Goal: Task Accomplishment & Management: Manage account settings

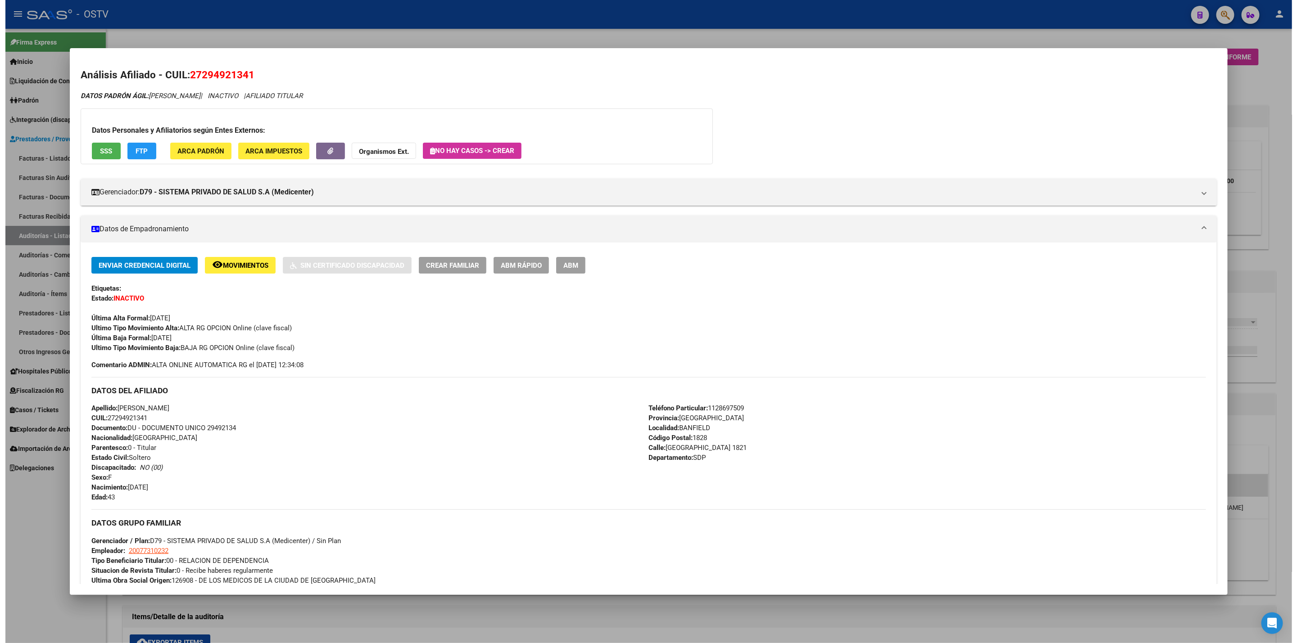
scroll to position [203, 0]
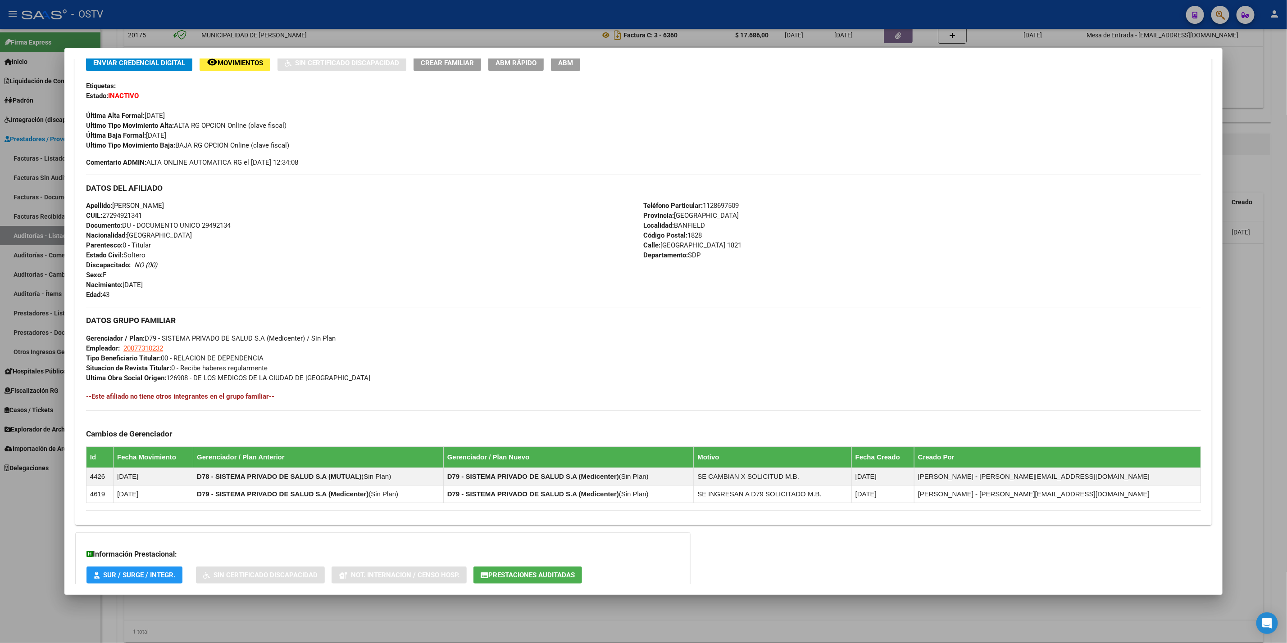
click at [0, 279] on div at bounding box center [643, 321] width 1287 height 643
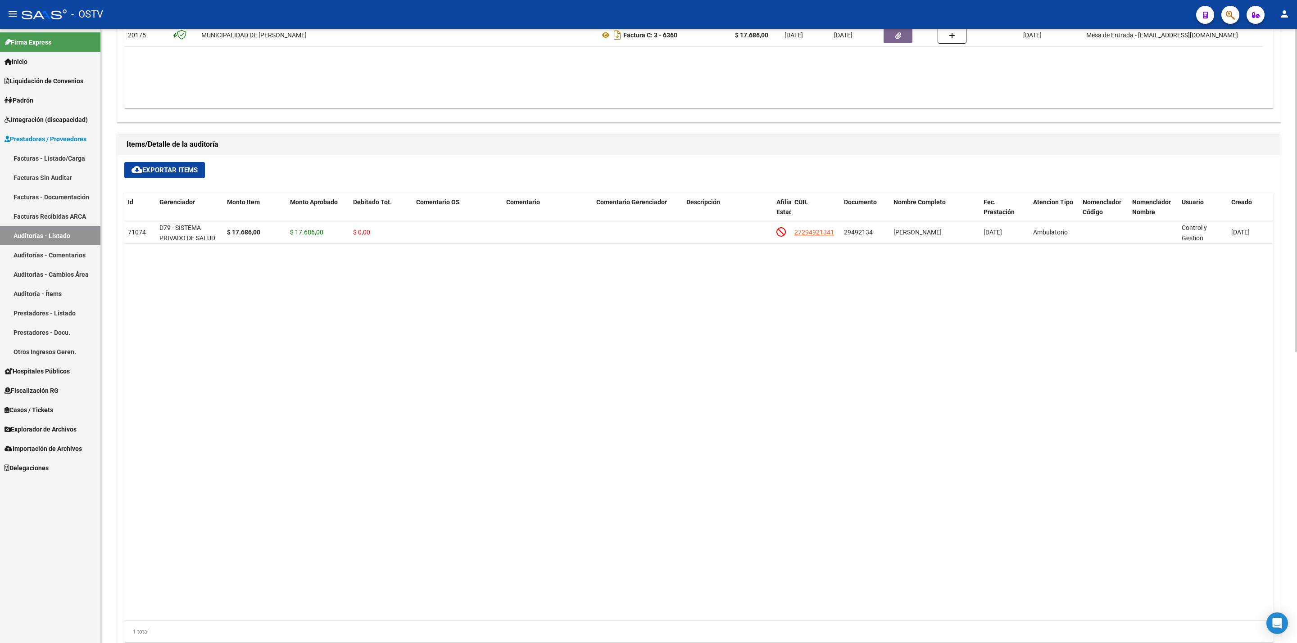
click at [405, 370] on datatable-body "71074 D79 - SISTEMA PRIVADO DE SALUD S.A (Medicenter) $ 17.686,00 $ 17.686,00 $…" at bounding box center [698, 421] width 1149 height 399
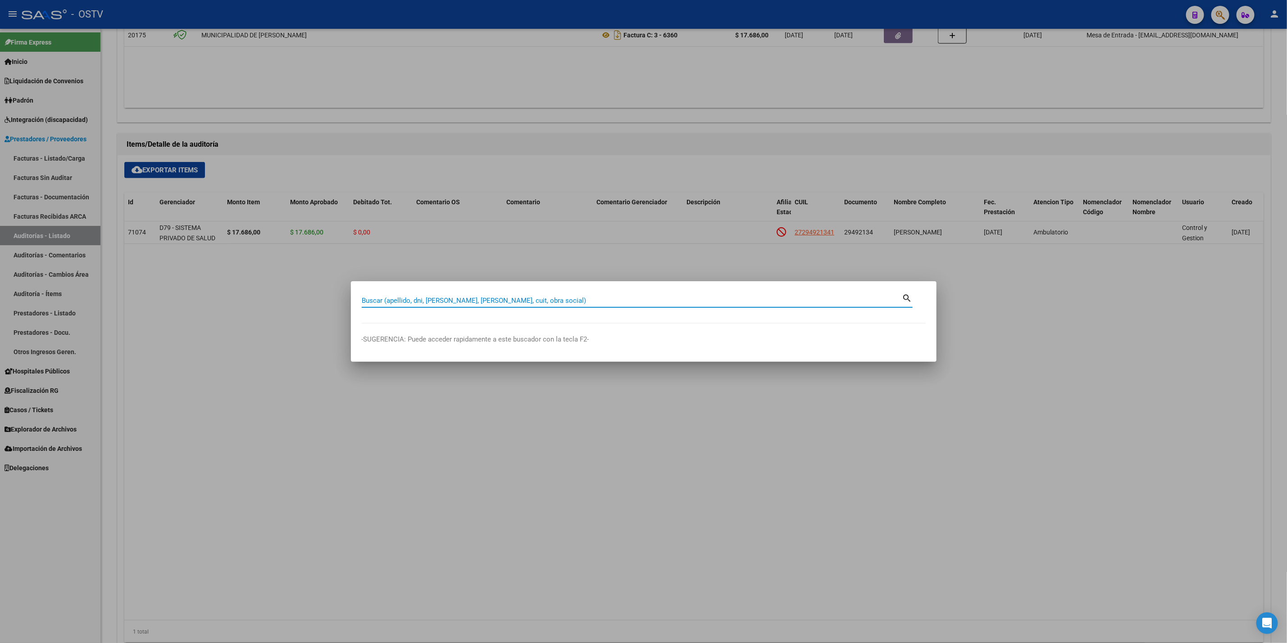
paste input "33999001179"
type input "33999001179"
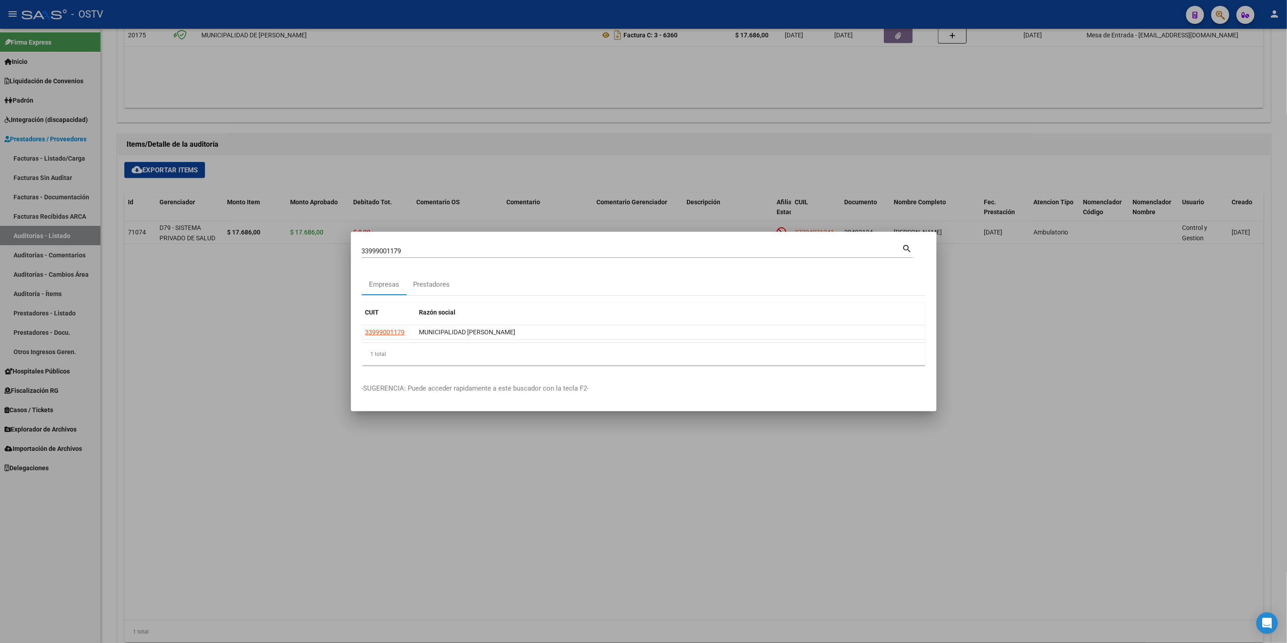
click at [311, 382] on div at bounding box center [643, 321] width 1287 height 643
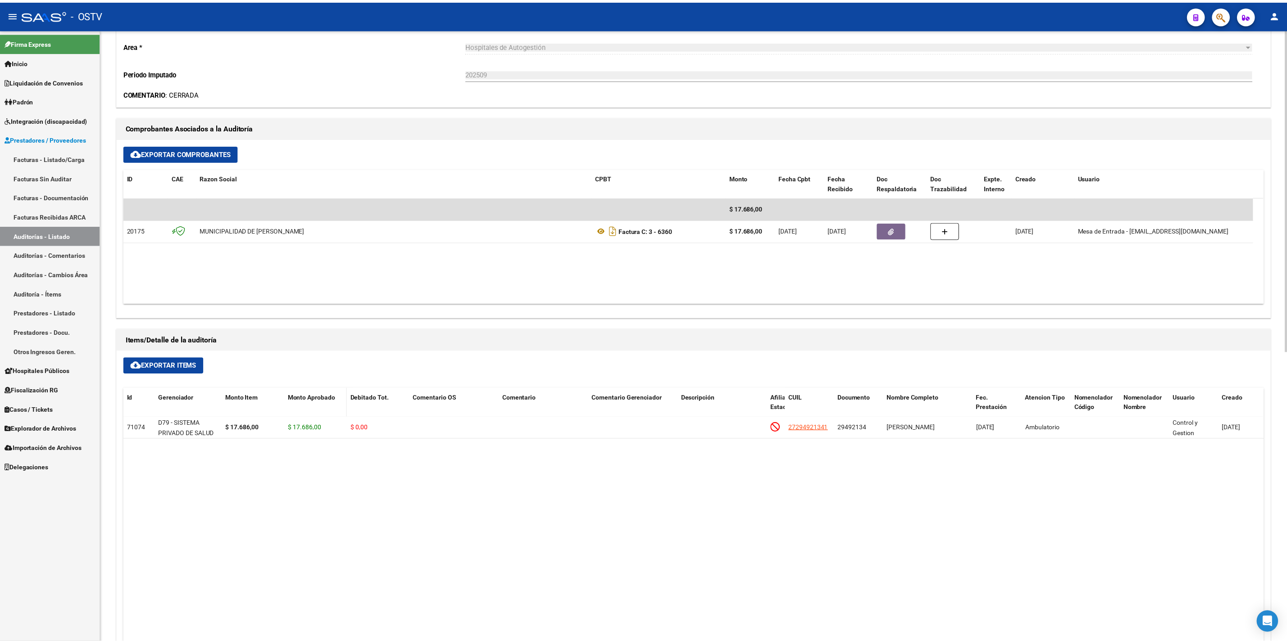
scroll to position [270, 0]
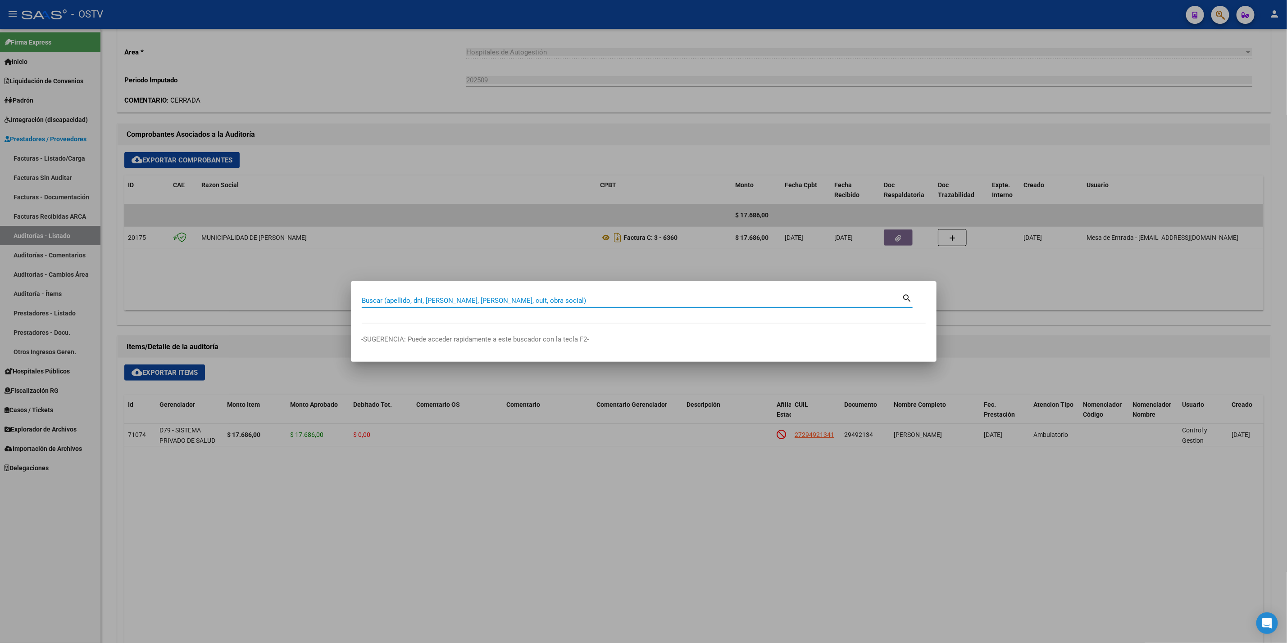
paste input "20161502929"
type input "20161502929"
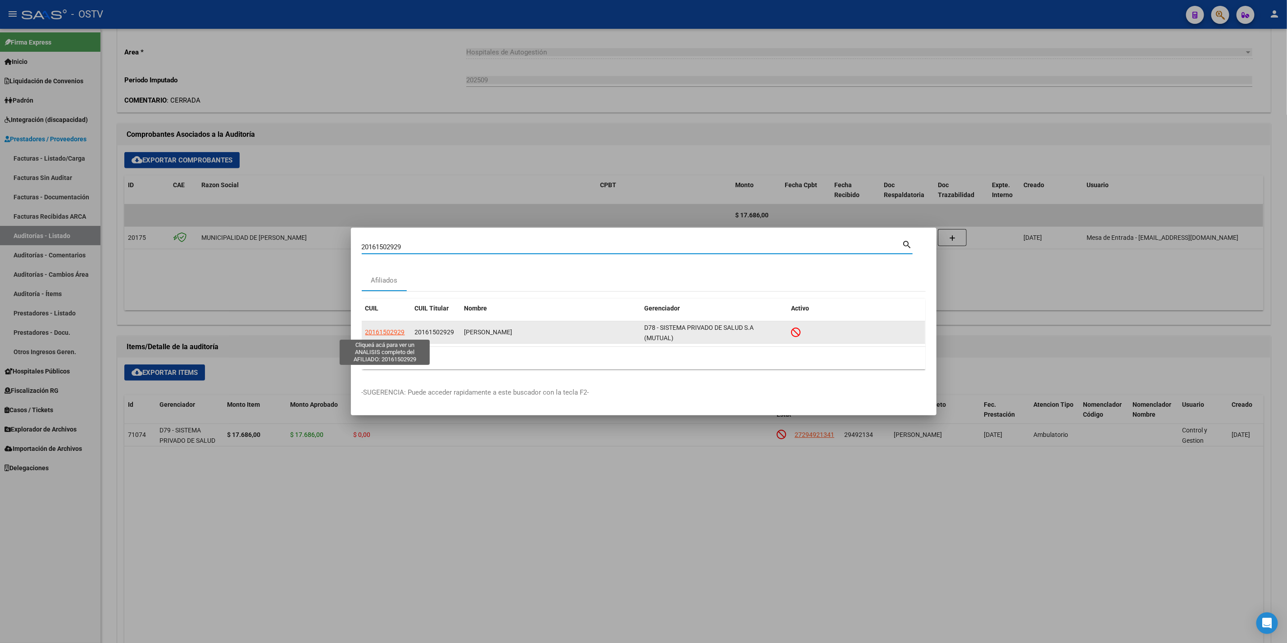
click at [392, 331] on span "20161502929" at bounding box center [385, 332] width 40 height 7
type textarea "20161502929"
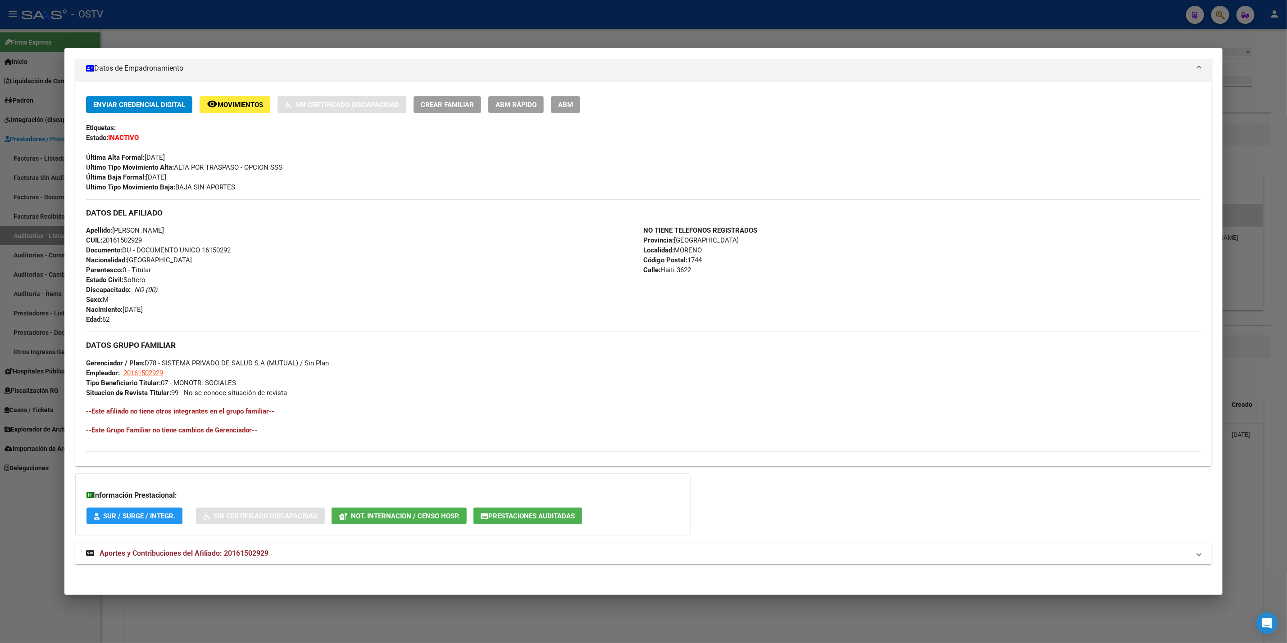
scroll to position [161, 0]
click at [219, 562] on mat-expansion-panel-header "Aportes y Contribuciones del Afiliado: 20161502929" at bounding box center [643, 554] width 1136 height 22
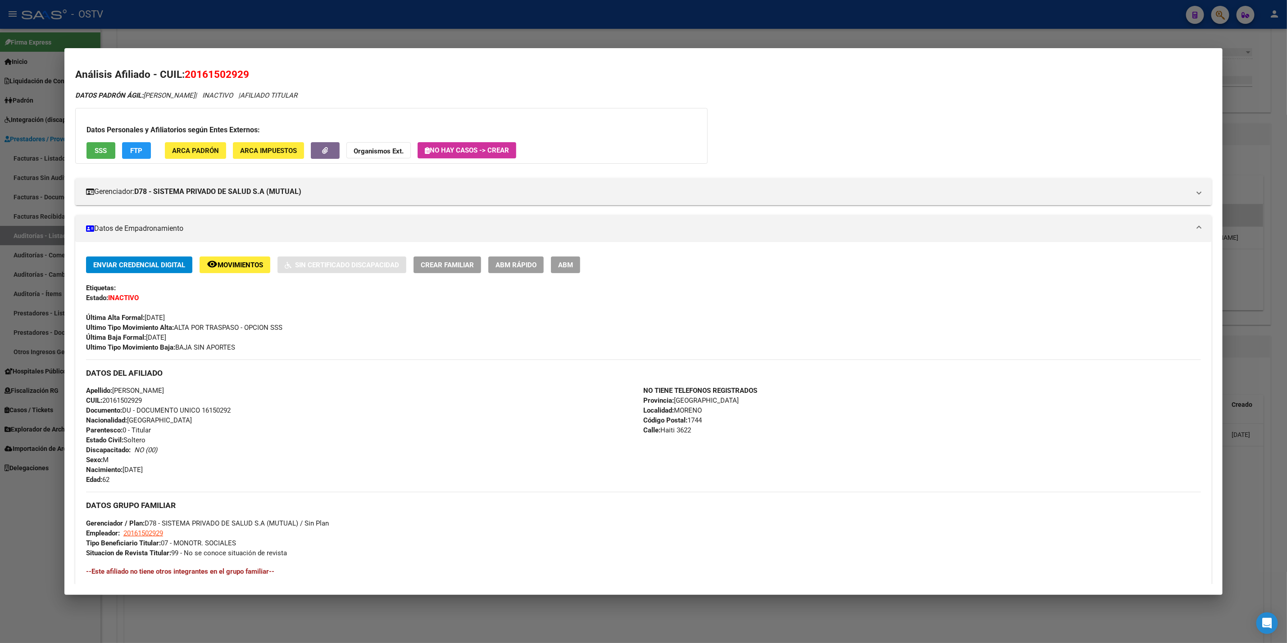
scroll to position [0, 0]
click at [95, 150] on span "SSS" at bounding box center [101, 151] width 12 height 8
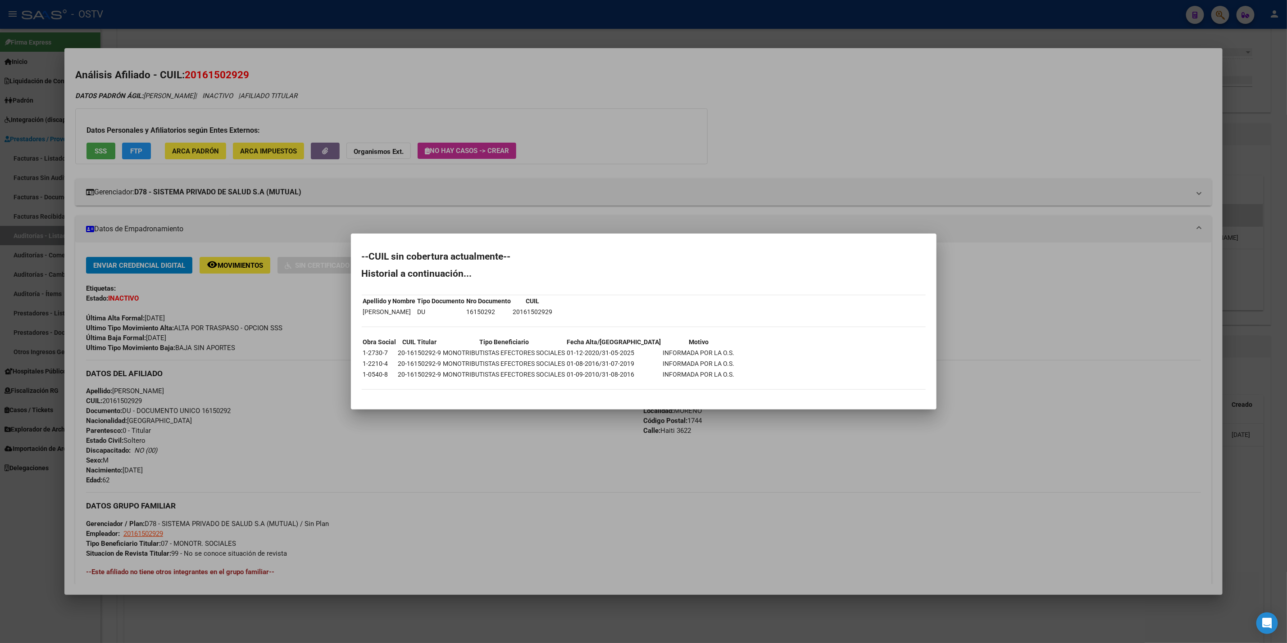
drag, startPoint x: 143, startPoint y: 379, endPoint x: 138, endPoint y: 346, distance: 33.3
click at [144, 379] on div at bounding box center [643, 321] width 1287 height 643
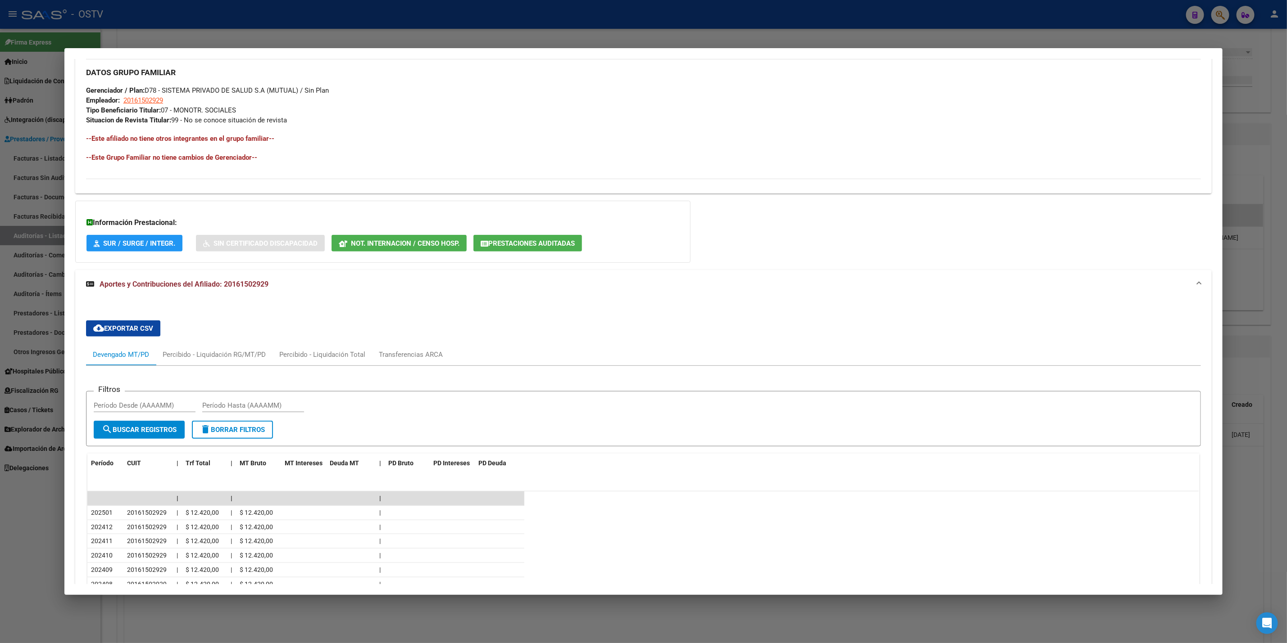
scroll to position [299, 0]
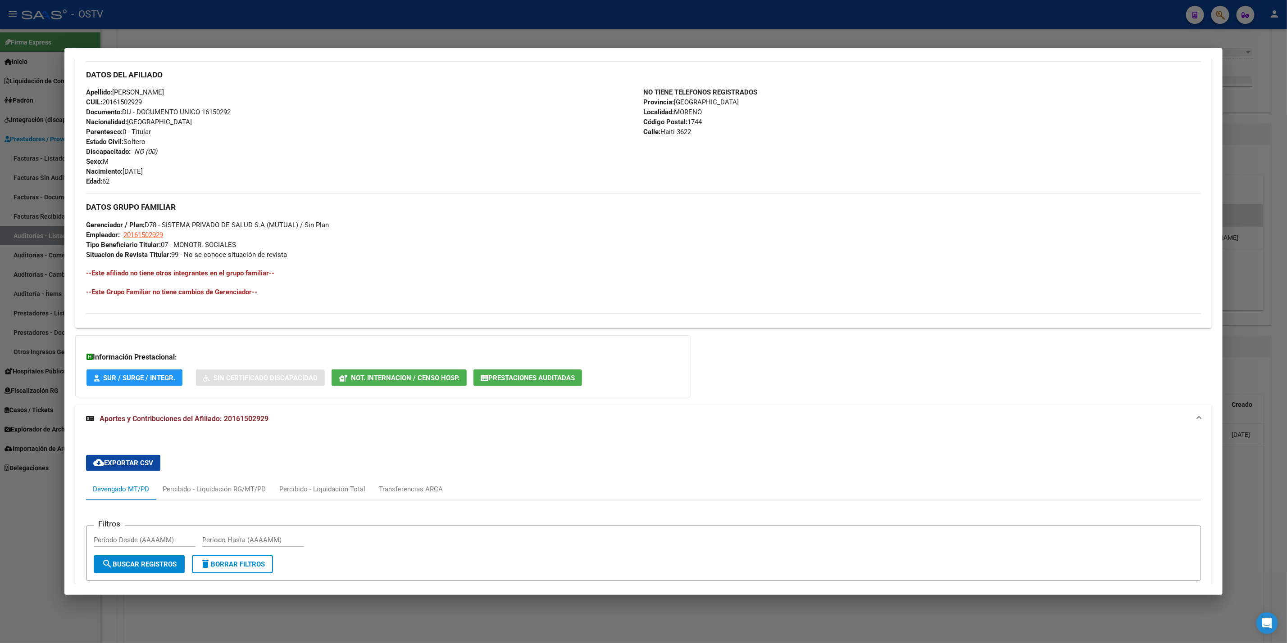
click at [34, 277] on div at bounding box center [643, 321] width 1287 height 643
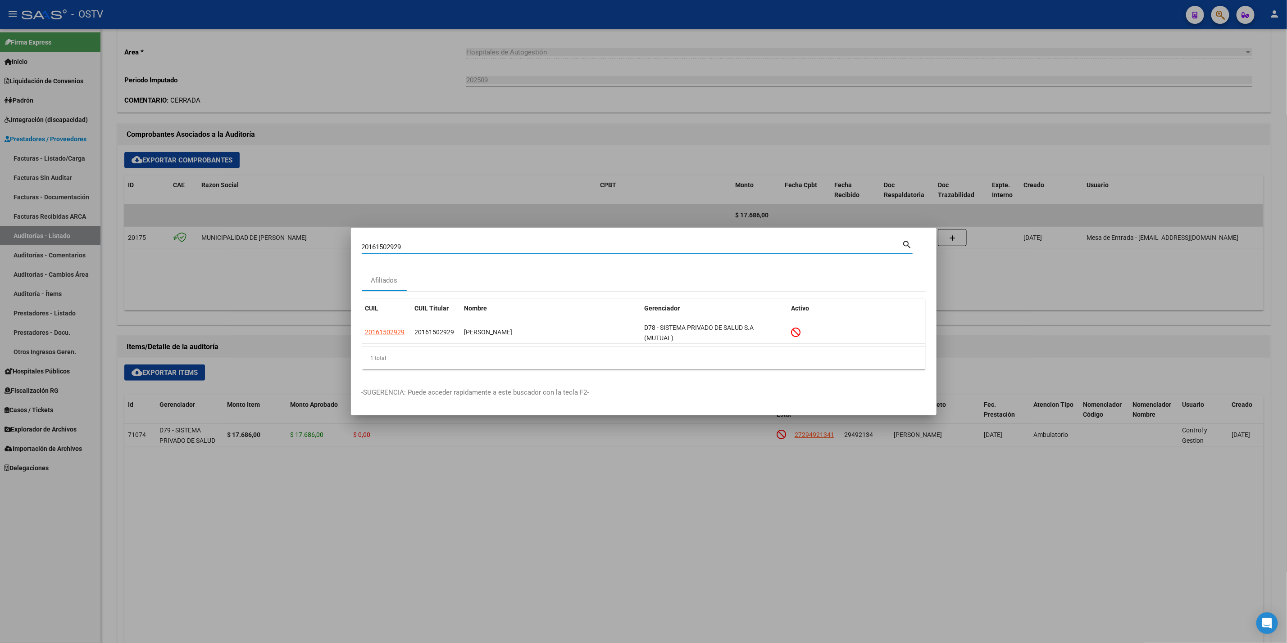
drag, startPoint x: 426, startPoint y: 248, endPoint x: 188, endPoint y: 266, distance: 238.5
click at [188, 266] on div "20161502929 Buscar (apellido, dni, cuil, nro traspaso, cuit, obra social) searc…" at bounding box center [643, 321] width 1287 height 643
paste input "7294921341"
type input "27294921341"
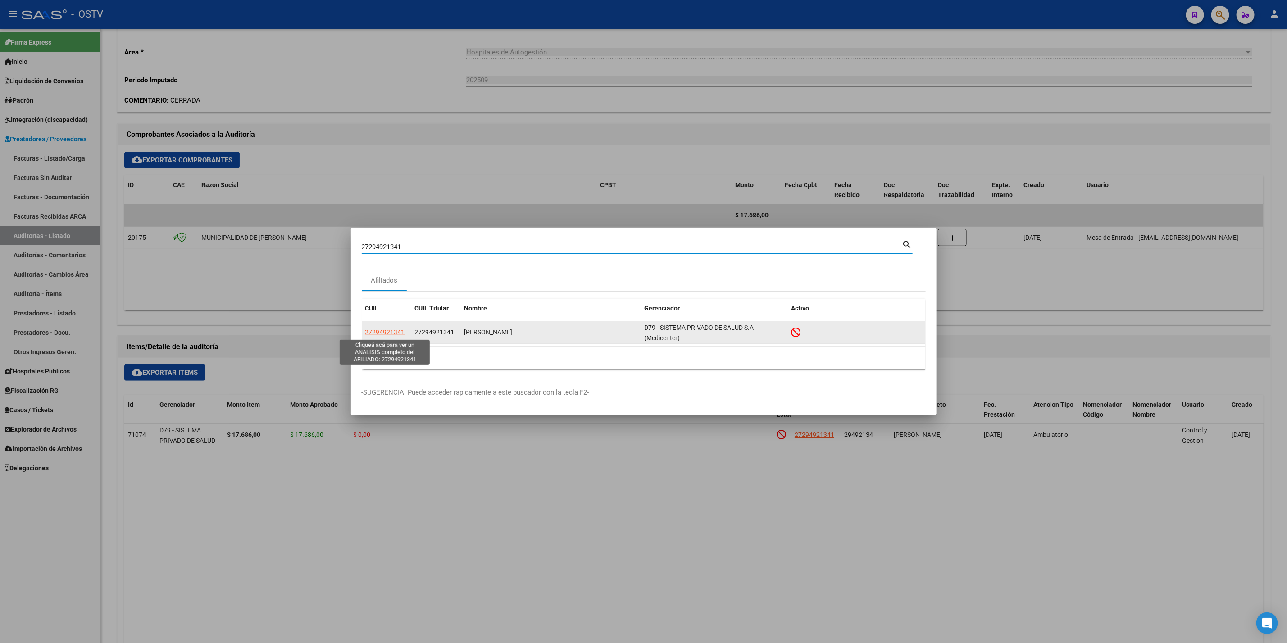
click at [381, 332] on span "27294921341" at bounding box center [385, 332] width 40 height 7
type textarea "27294921341"
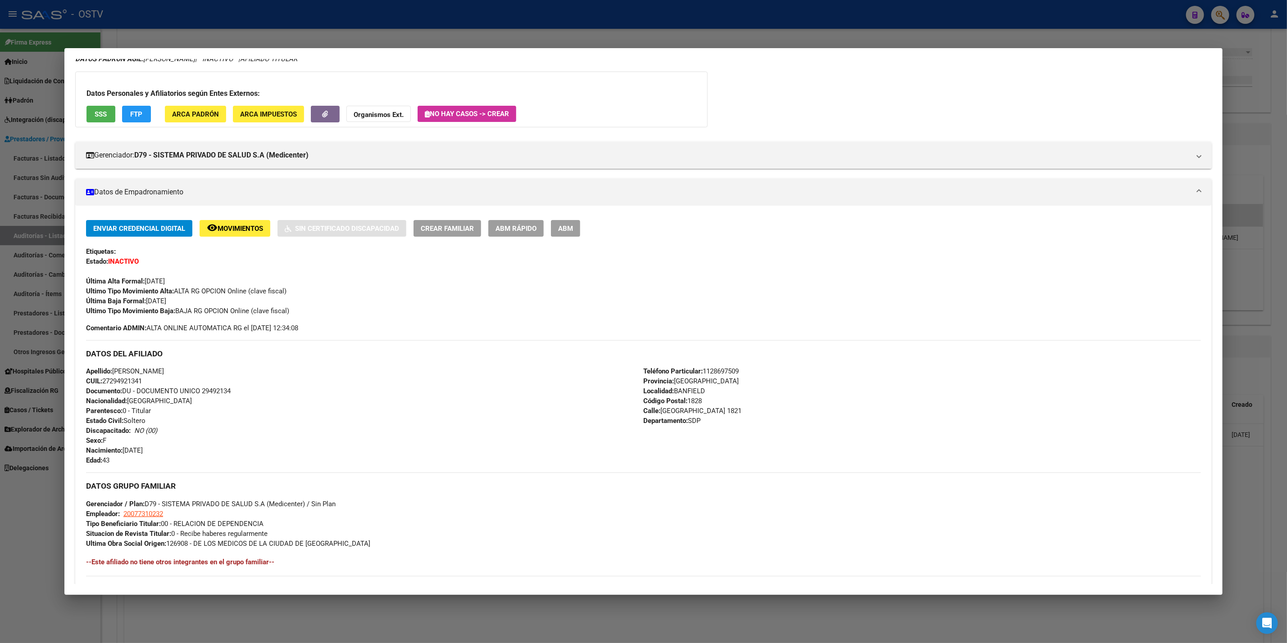
scroll to position [0, 0]
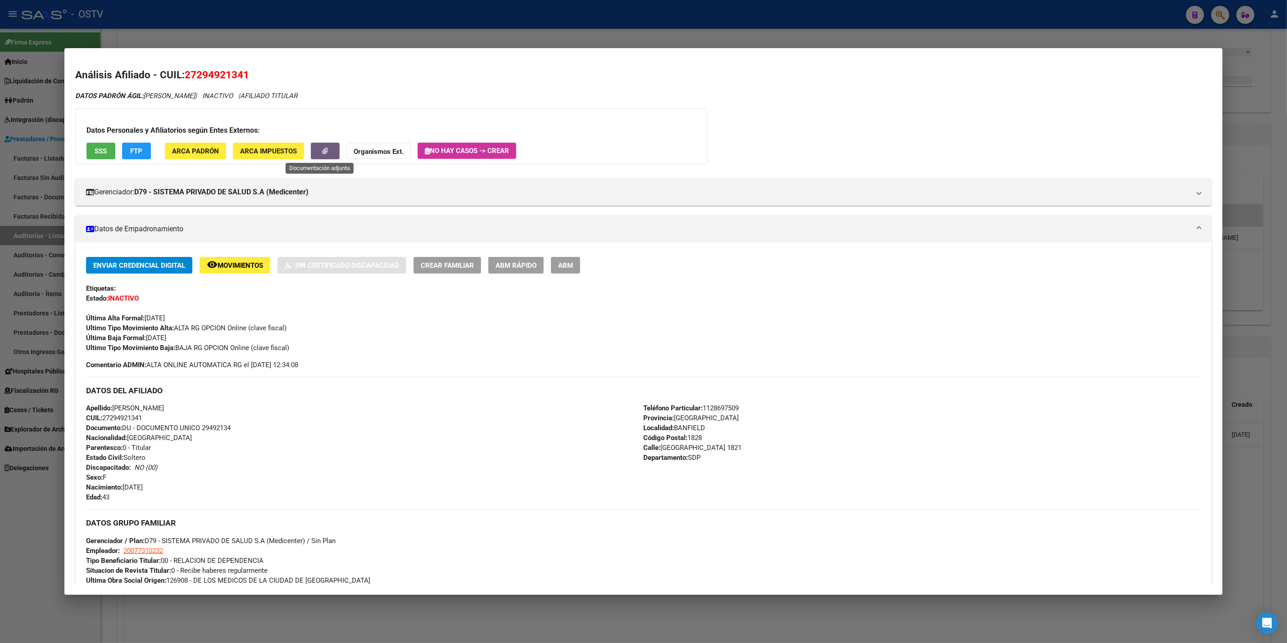
click at [322, 148] on icon "button" at bounding box center [325, 151] width 6 height 7
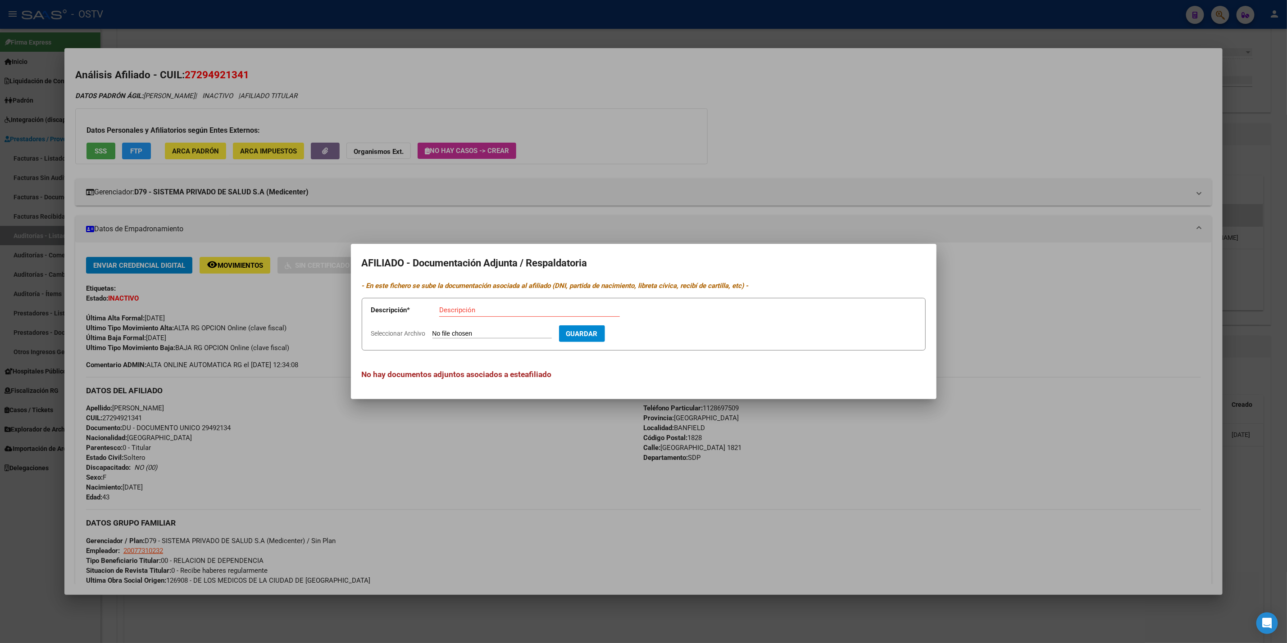
click at [731, 187] on div at bounding box center [643, 321] width 1287 height 643
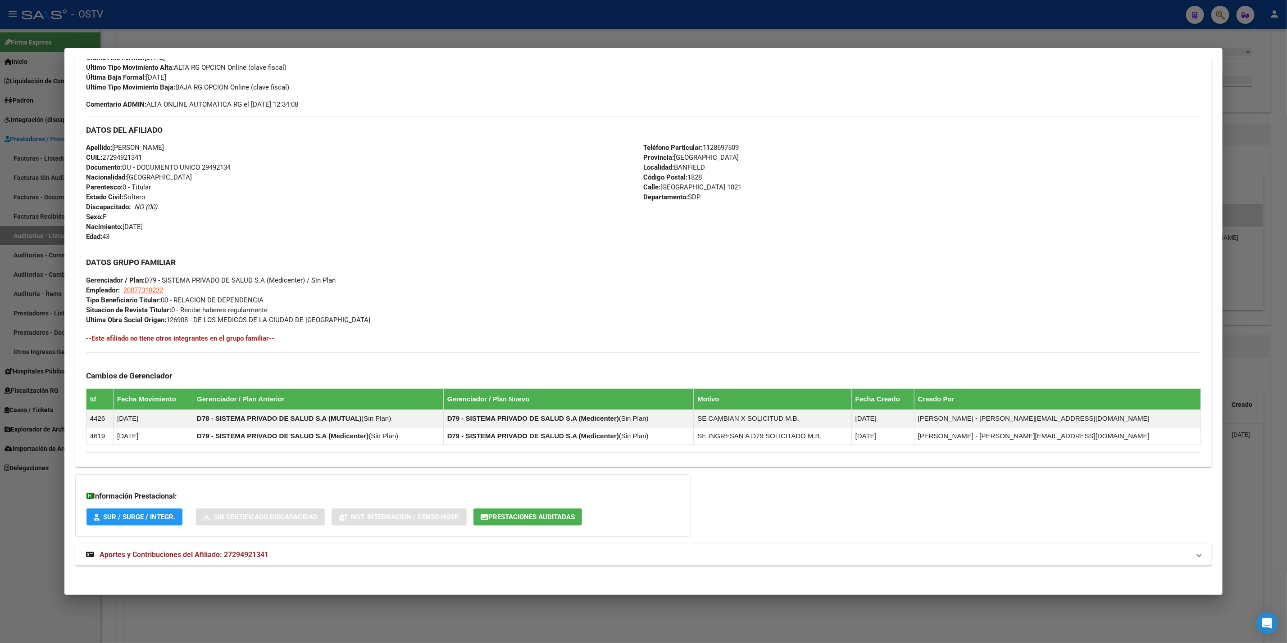
scroll to position [264, 0]
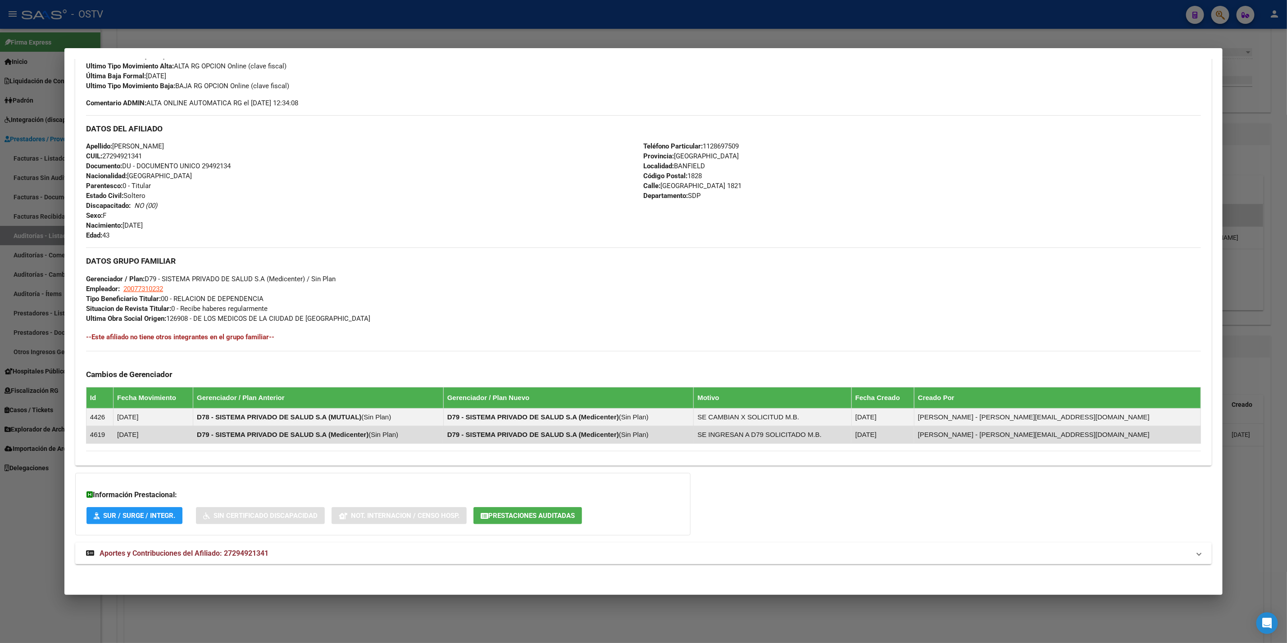
click at [193, 437] on td "[DATE]" at bounding box center [153, 435] width 80 height 18
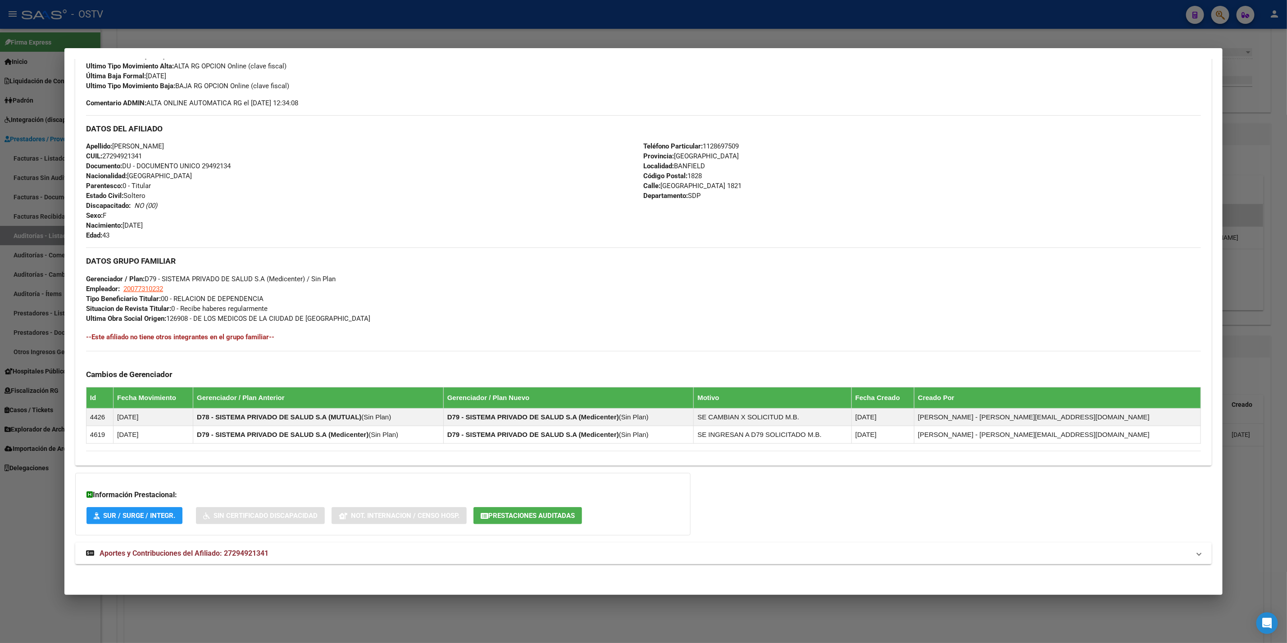
click at [290, 394] on th "Gerenciador / Plan Anterior" at bounding box center [318, 398] width 250 height 21
click at [261, 384] on div "Cambios de Gerenciador Id Fecha Movimiento Gerenciador / Plan Anterior Gerencia…" at bounding box center [643, 397] width 1115 height 93
click at [164, 403] on th "Fecha Movimiento" at bounding box center [153, 398] width 80 height 21
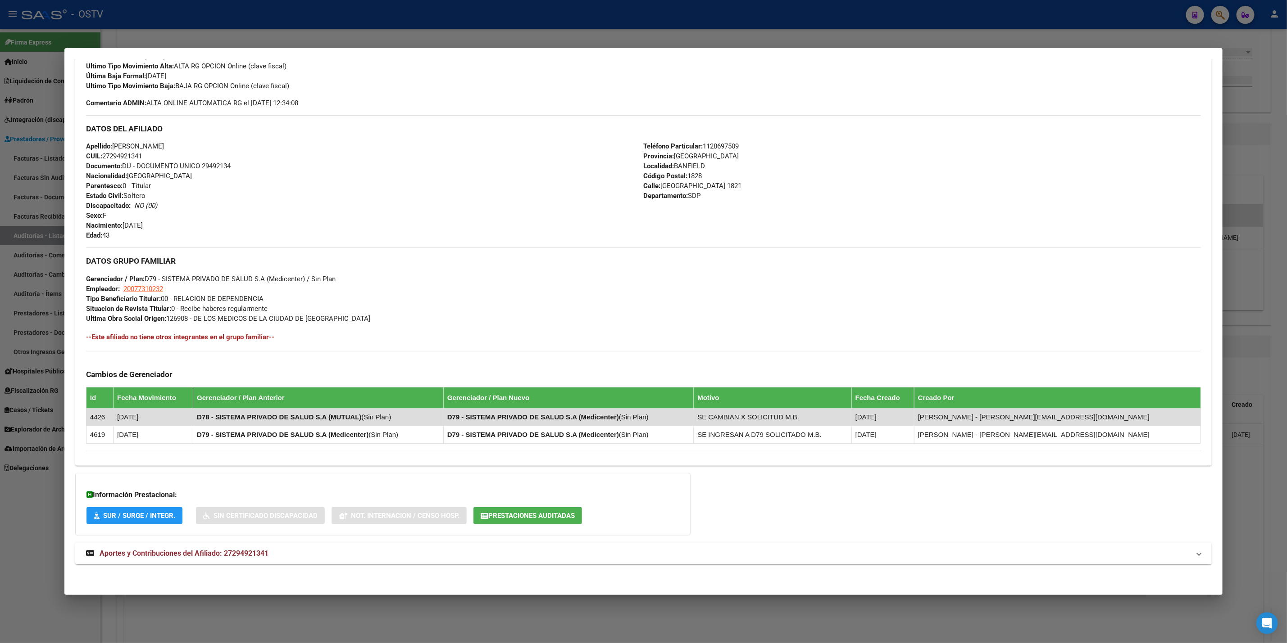
click at [118, 419] on td "[DATE]" at bounding box center [153, 418] width 80 height 18
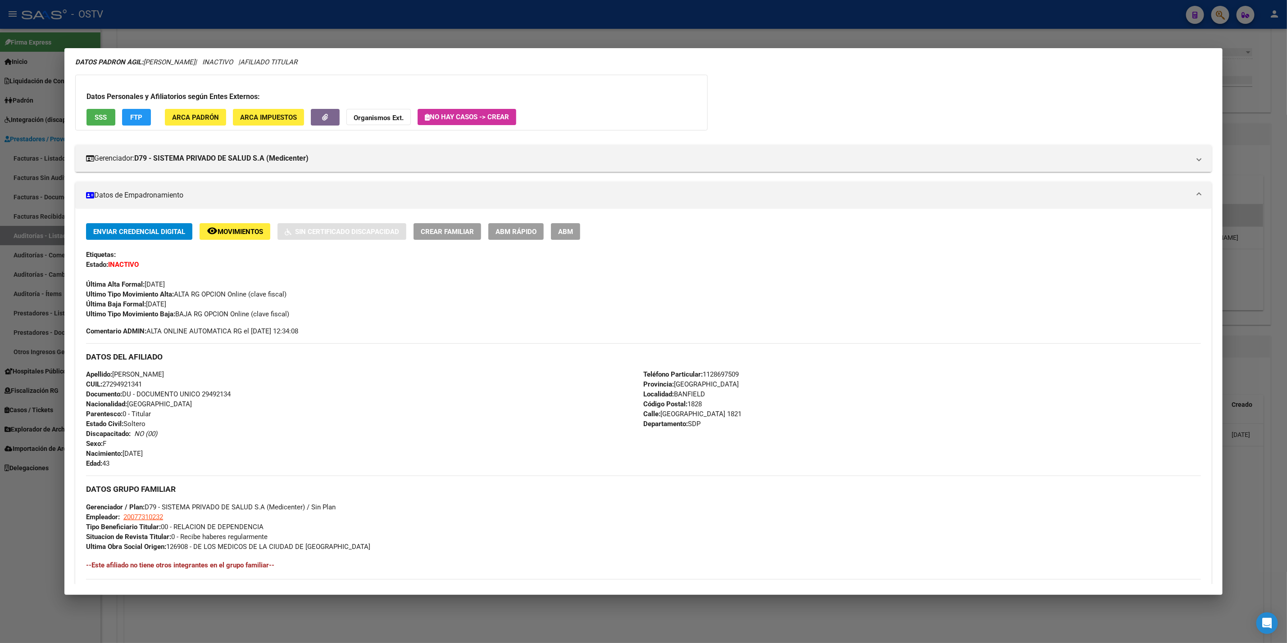
scroll to position [0, 0]
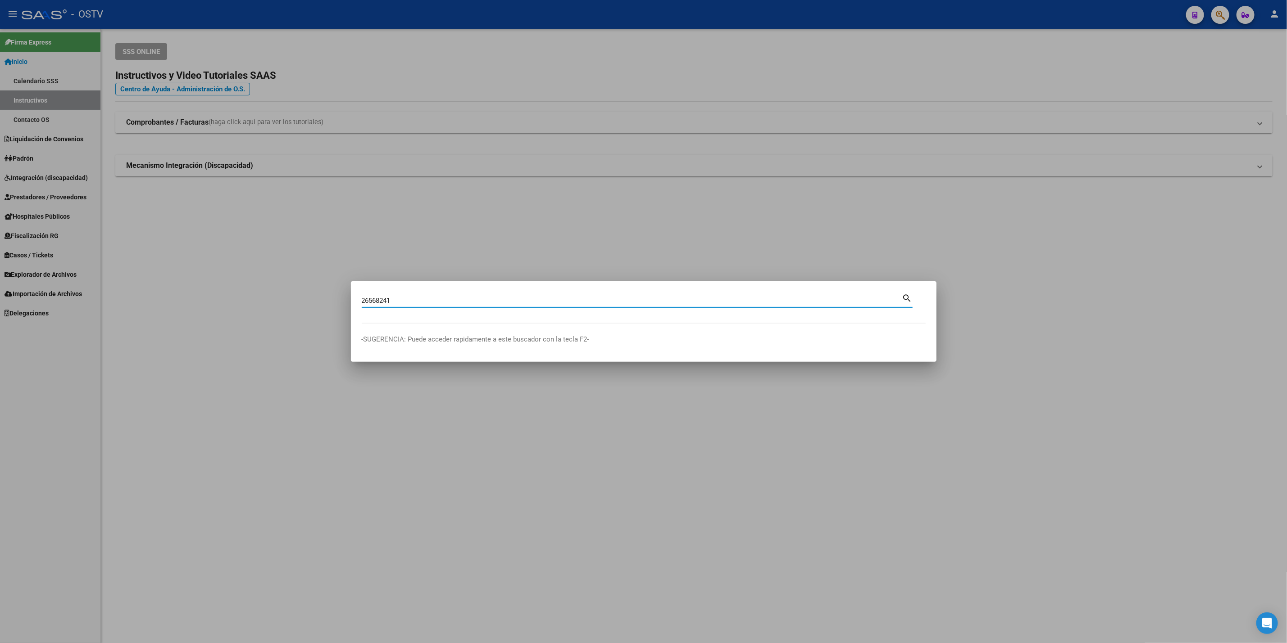
type input "26568241"
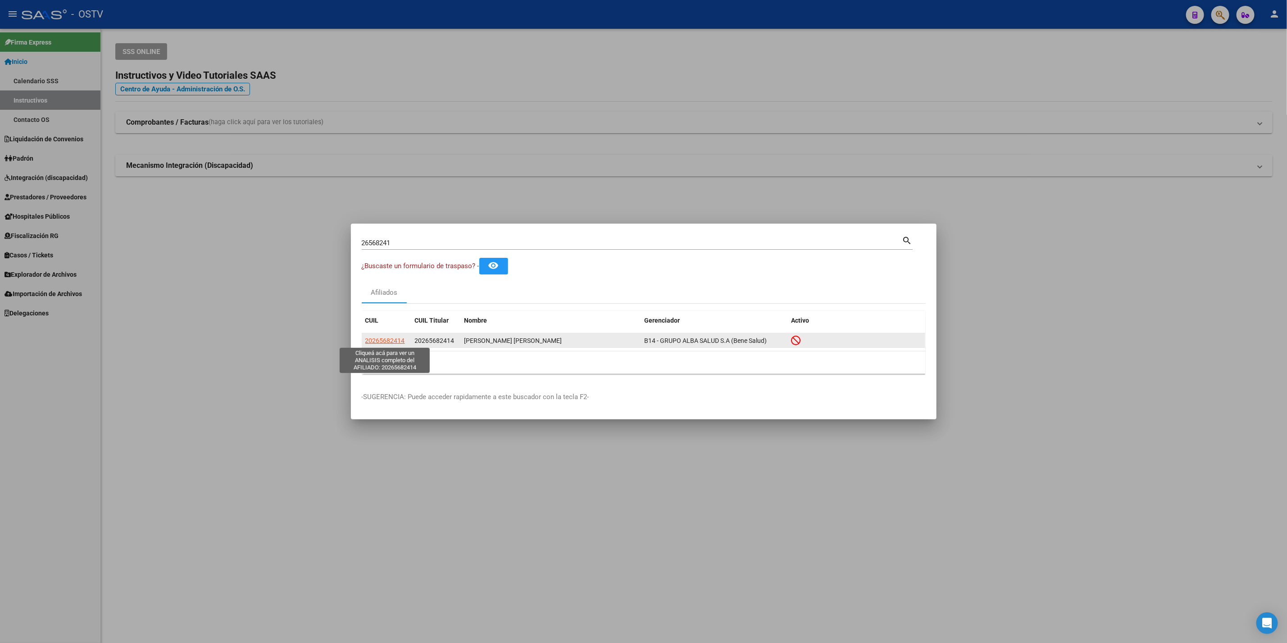
click at [378, 340] on span "20265682414" at bounding box center [385, 340] width 40 height 7
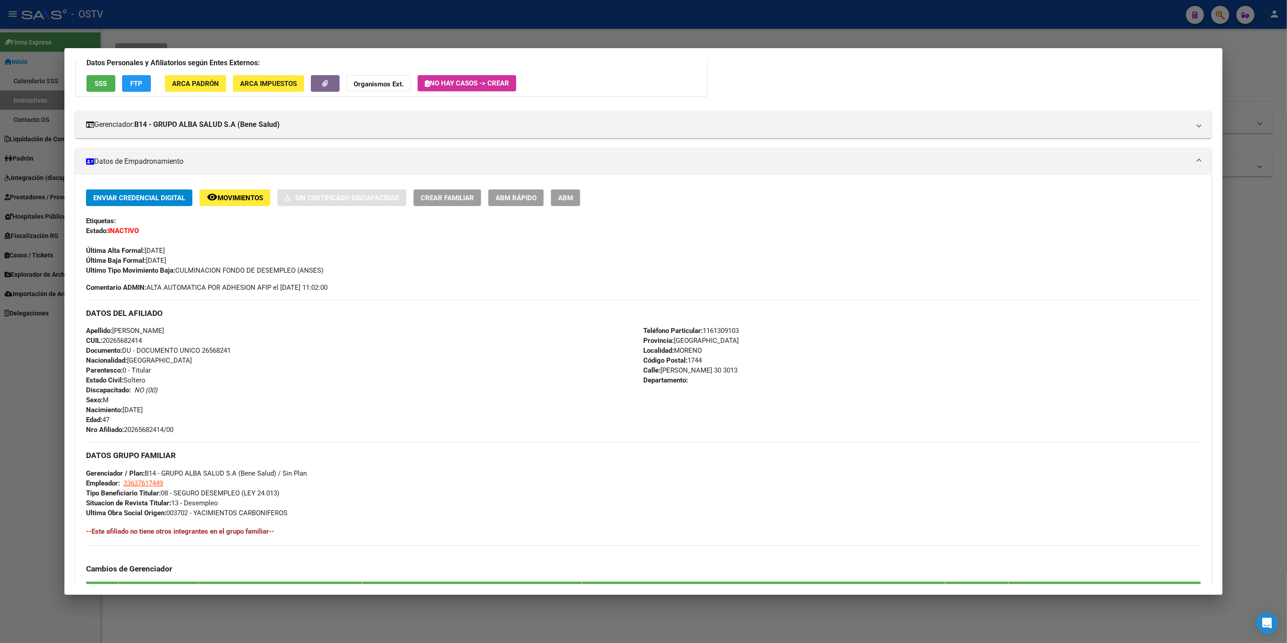
scroll to position [264, 0]
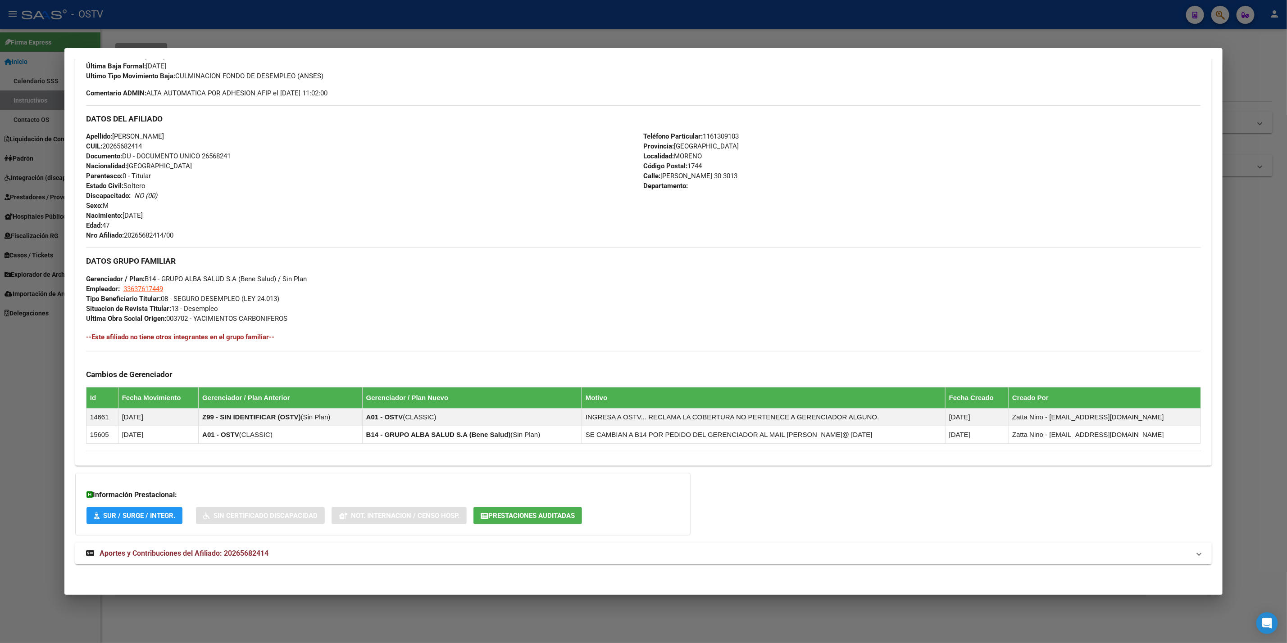
click at [263, 553] on span "Aportes y Contribuciones del Afiliado: 20265682414" at bounding box center [184, 553] width 169 height 9
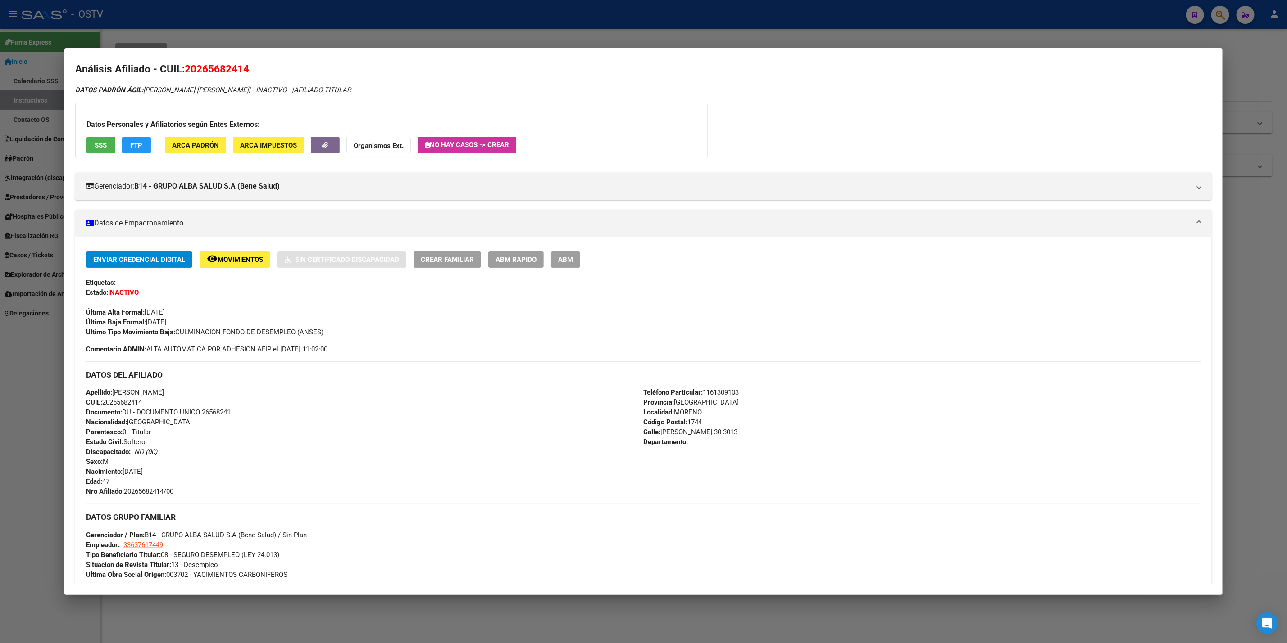
scroll to position [0, 0]
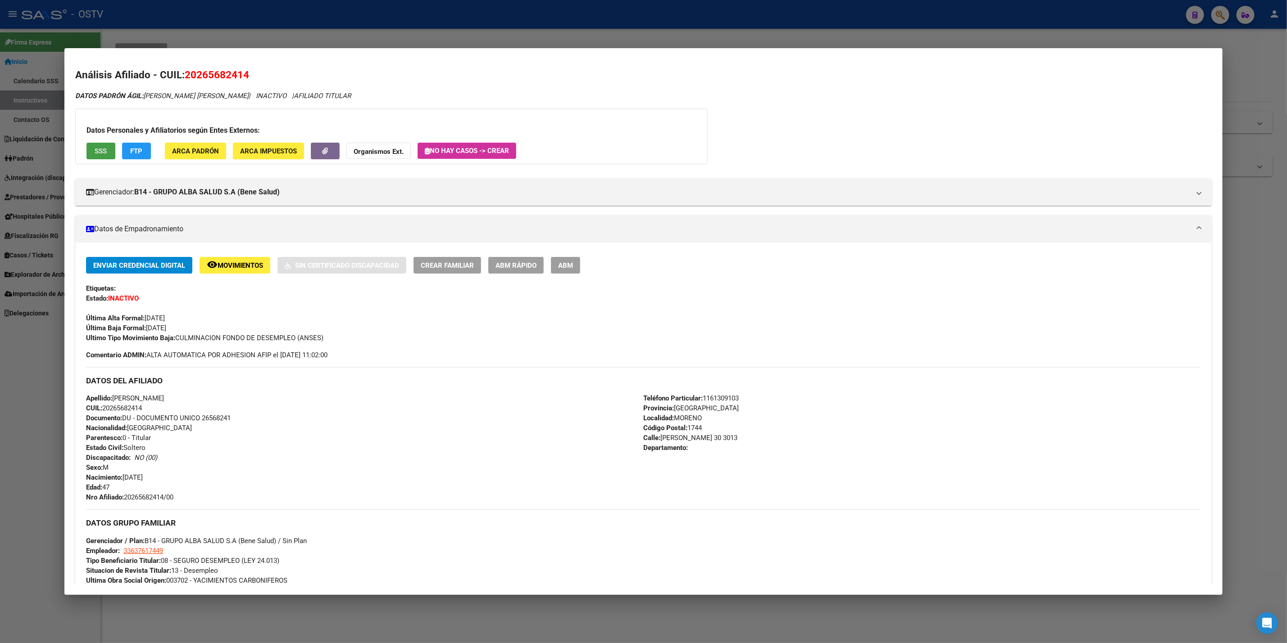
click at [88, 143] on button "SSS" at bounding box center [100, 151] width 29 height 17
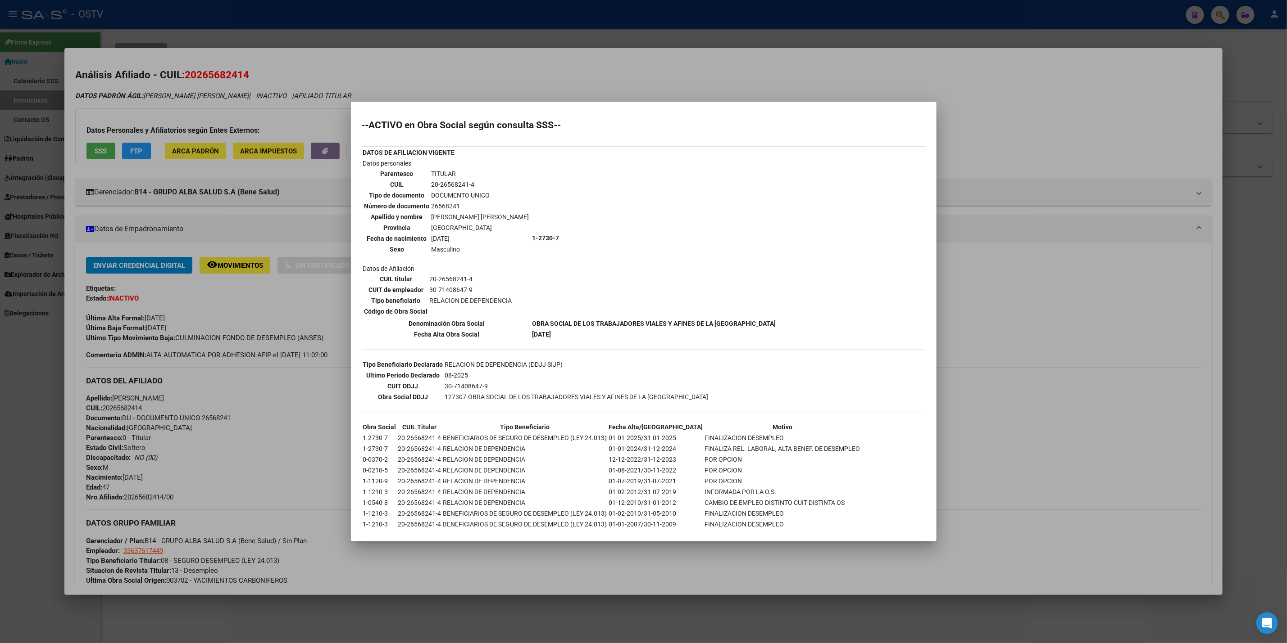
scroll to position [21, 0]
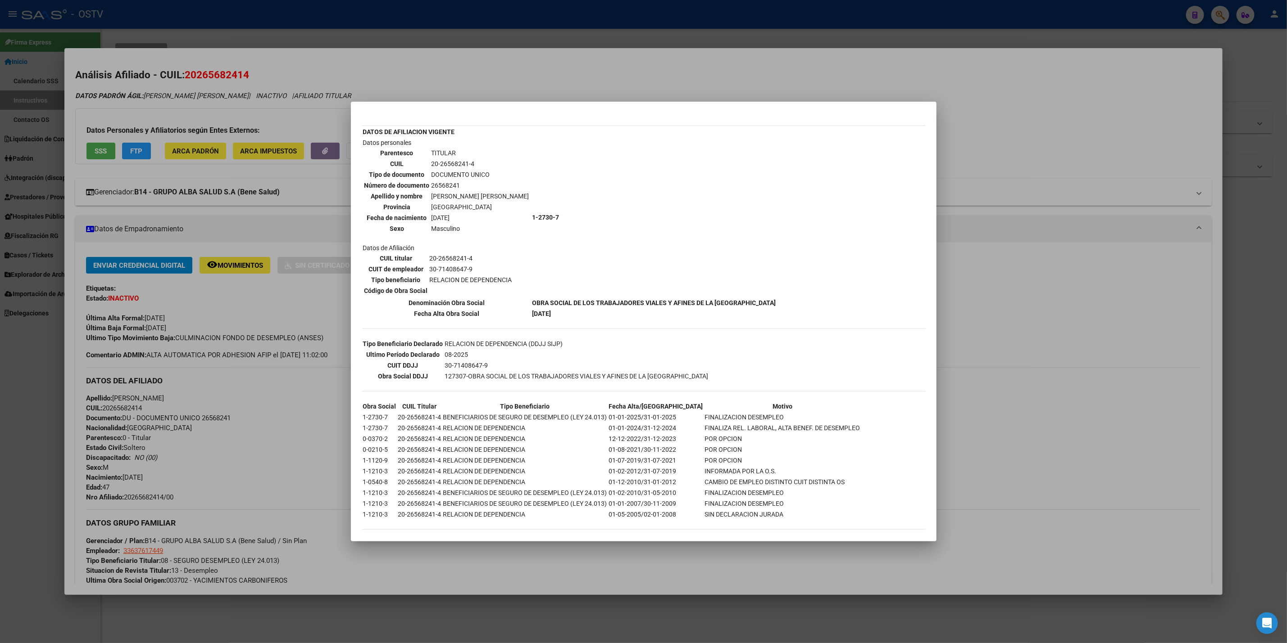
click at [986, 202] on div at bounding box center [643, 321] width 1287 height 643
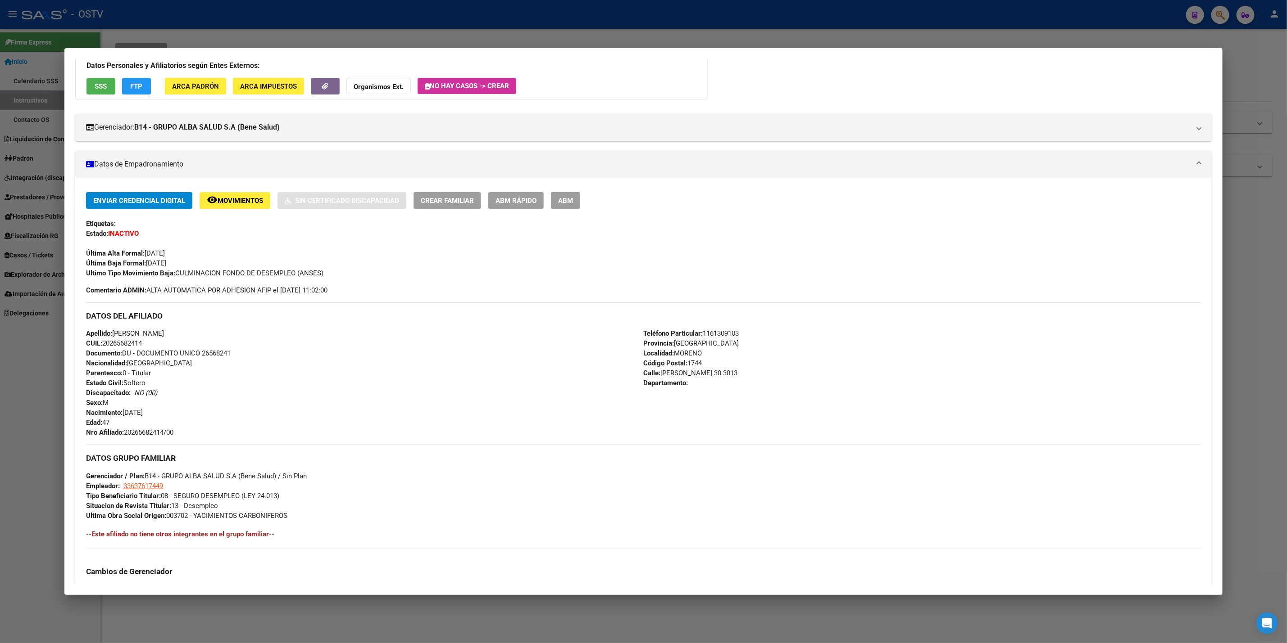
scroll to position [0, 0]
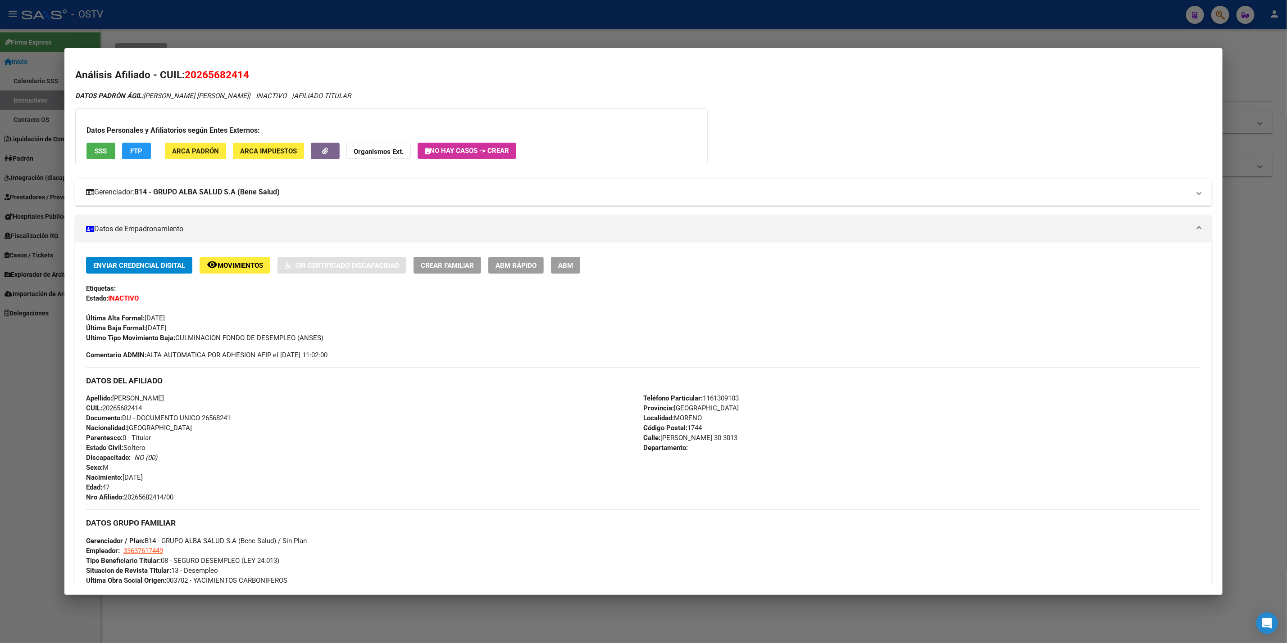
click at [234, 188] on strong "B14 - GRUPO ALBA SALUD S.A (Bene Salud)" at bounding box center [206, 192] width 145 height 11
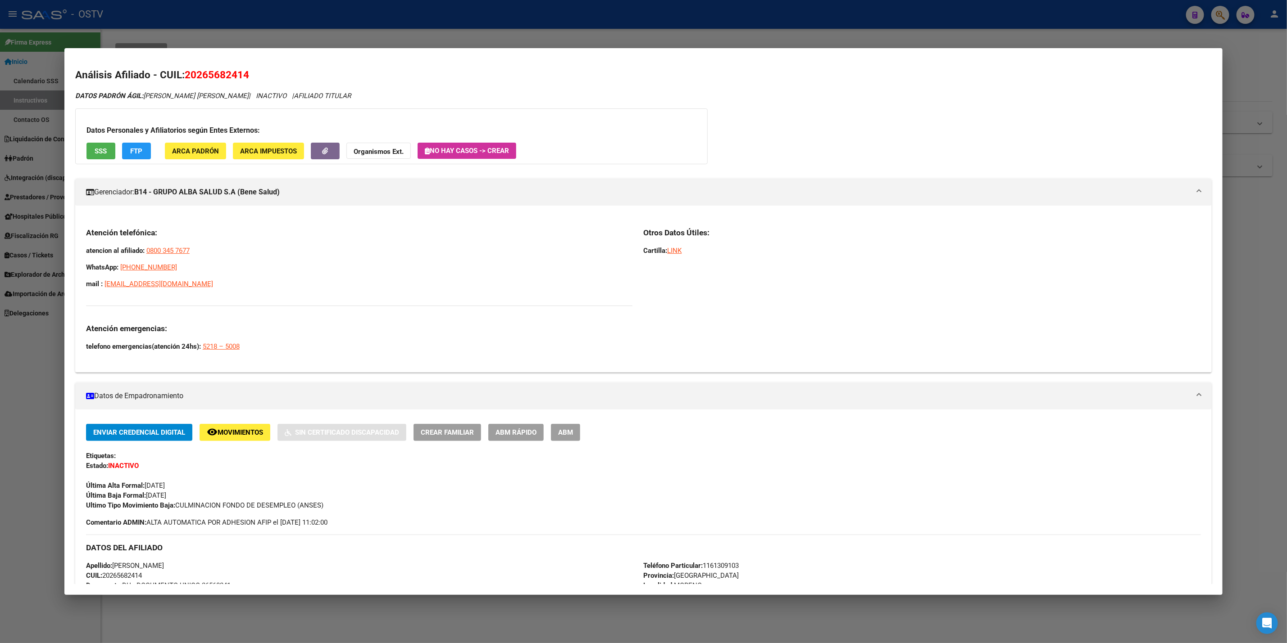
click at [224, 423] on div "Enviar Credencial Digital remove_red_eye Movimientos Sin Certificado Discapacid…" at bounding box center [643, 652] width 1136 height 485
click at [234, 431] on span "Movimientos" at bounding box center [239, 433] width 45 height 8
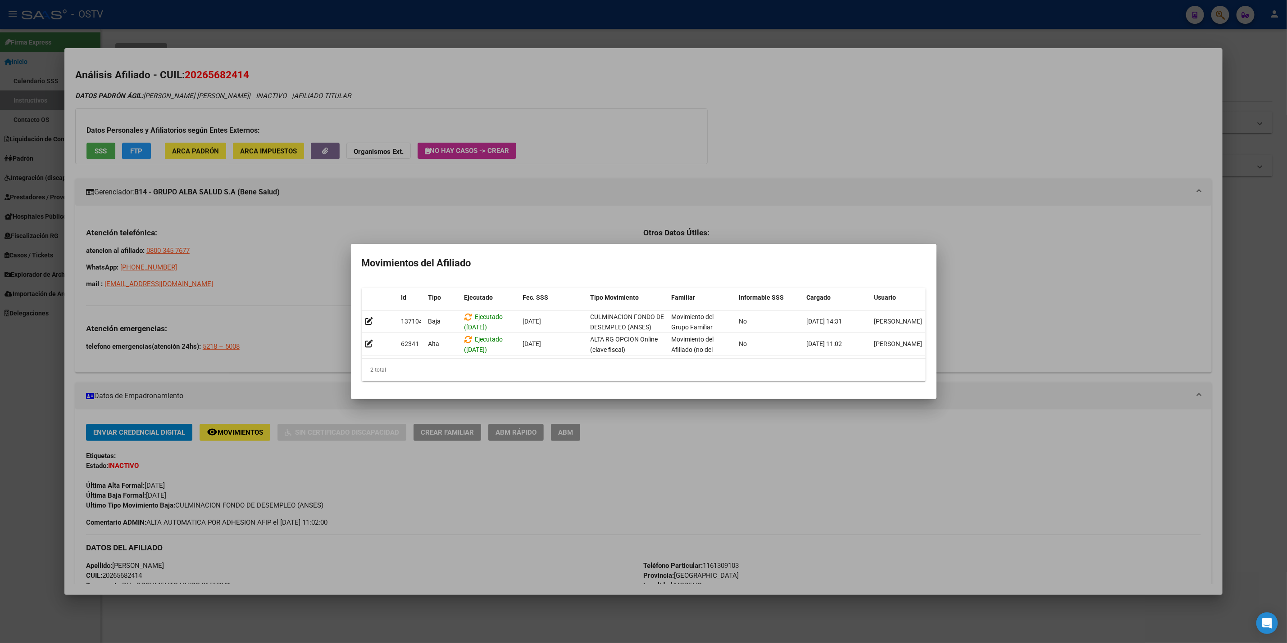
click at [997, 337] on div at bounding box center [643, 321] width 1287 height 643
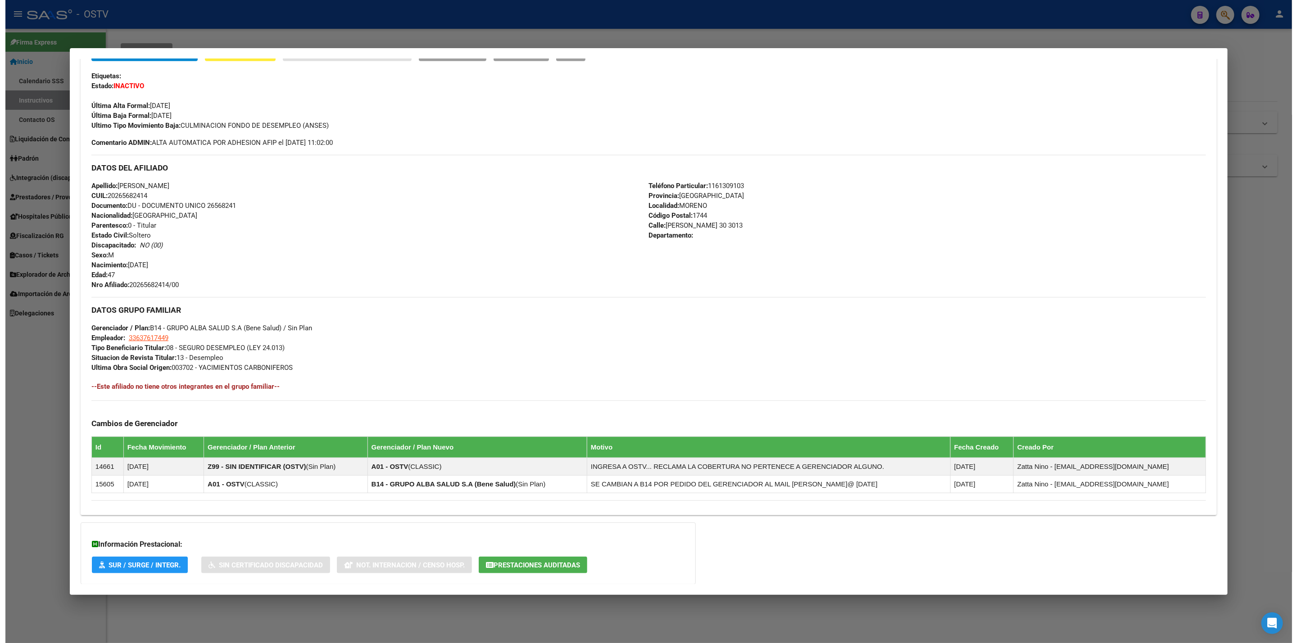
scroll to position [335, 0]
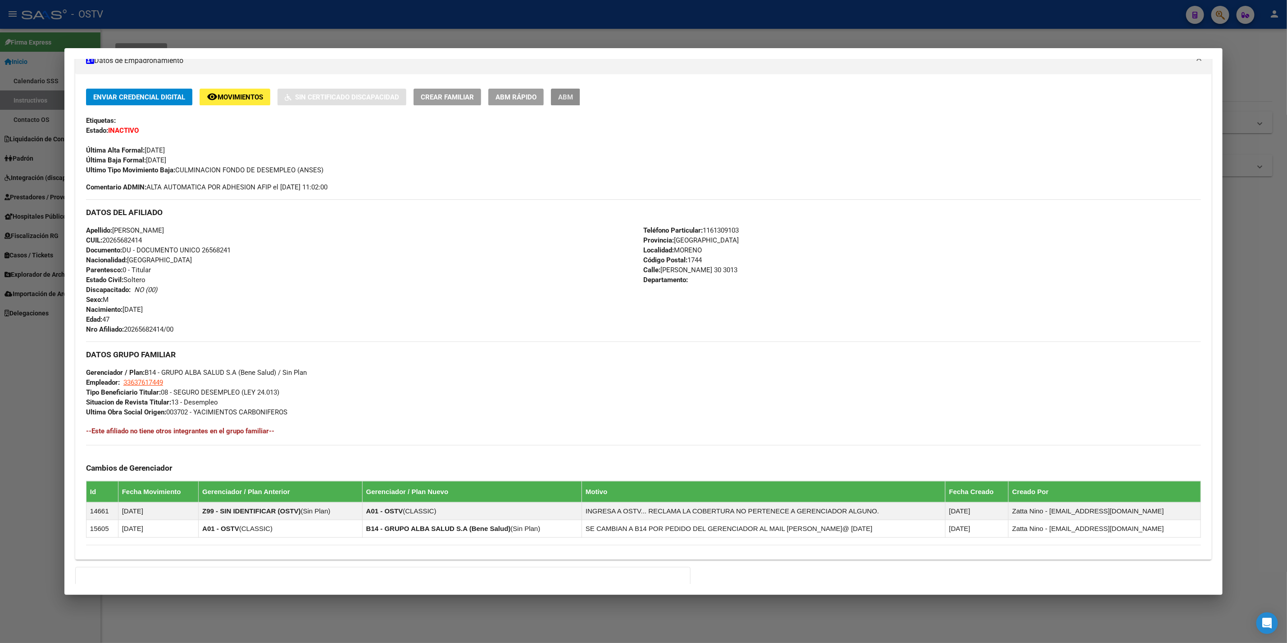
click at [563, 98] on span "ABM" at bounding box center [565, 98] width 15 height 8
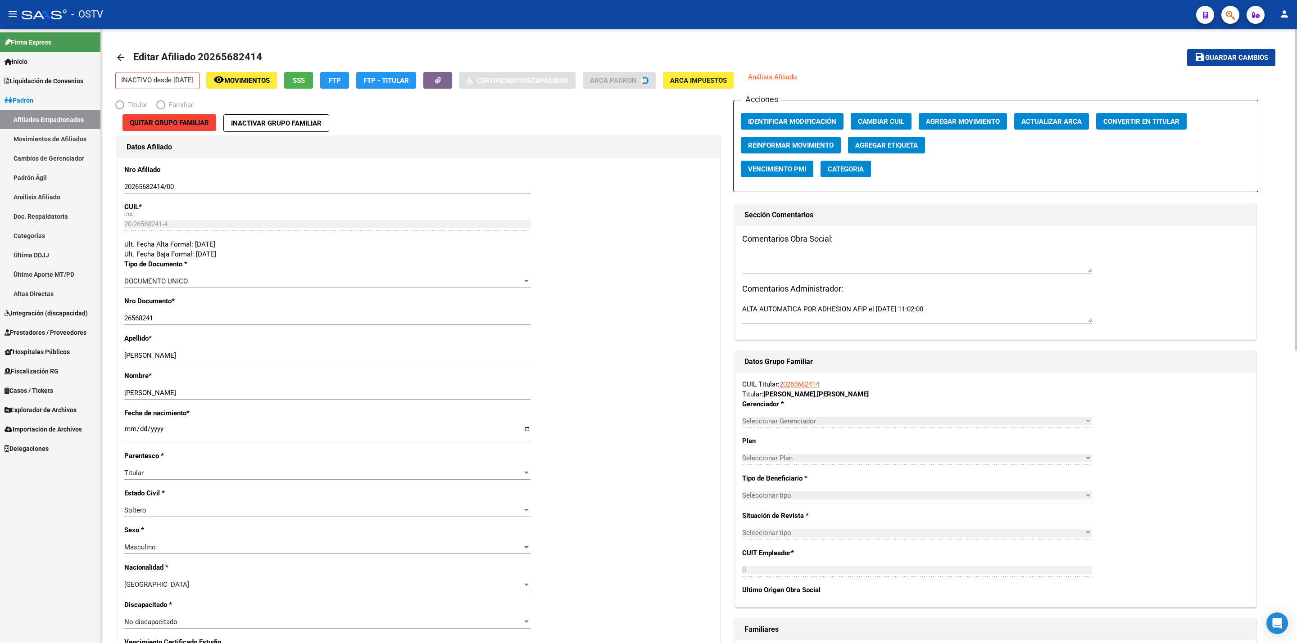
radio input "true"
type input "33-63761744-9"
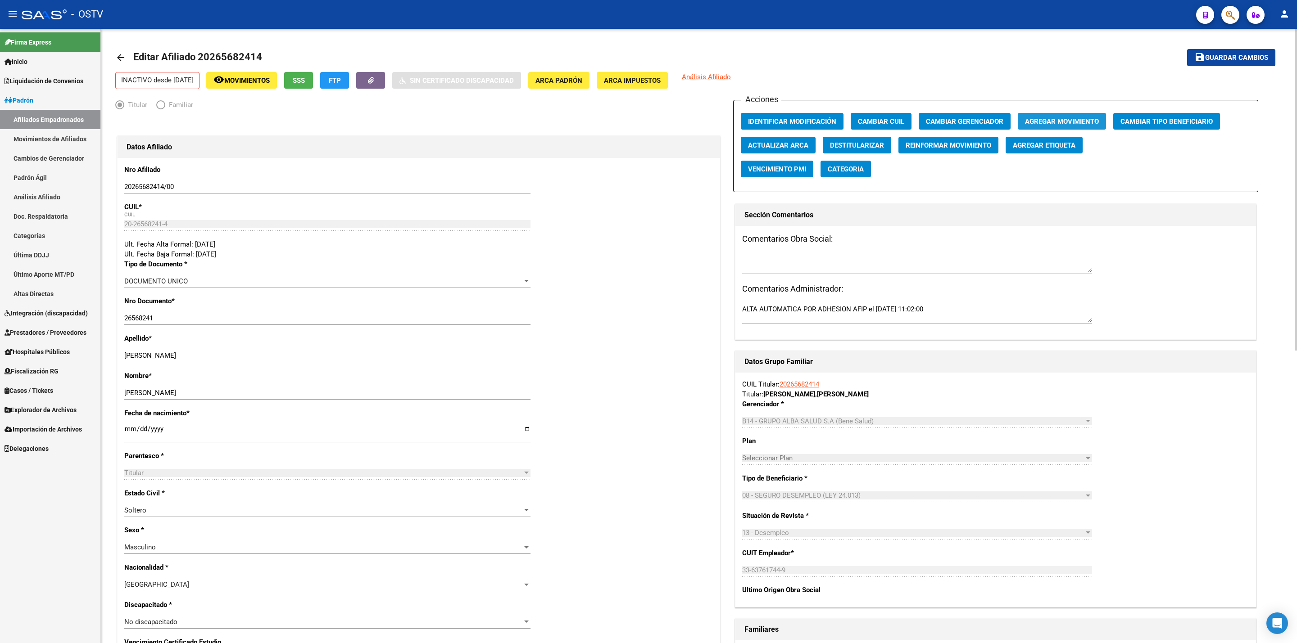
click at [1058, 118] on span "Agregar Movimiento" at bounding box center [1062, 122] width 74 height 8
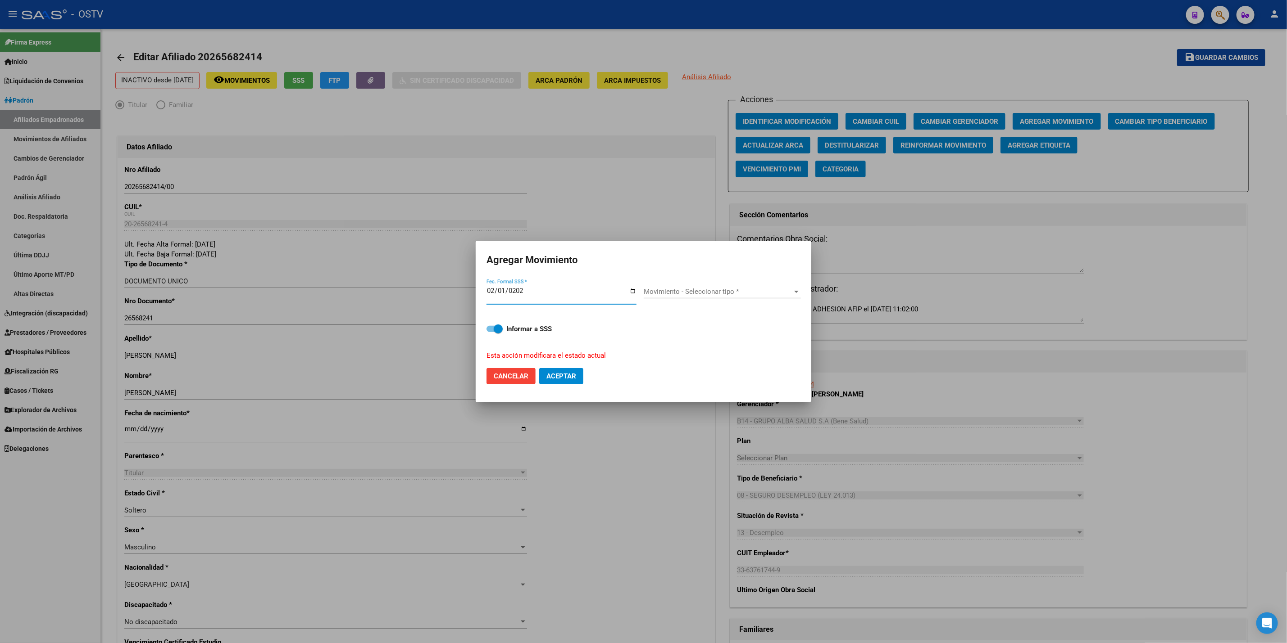
type input "2025-02-01"
click at [775, 285] on div "Movimiento - Seleccionar tipo * Movimiento - Seleccionar tipo *" at bounding box center [721, 292] width 157 height 14
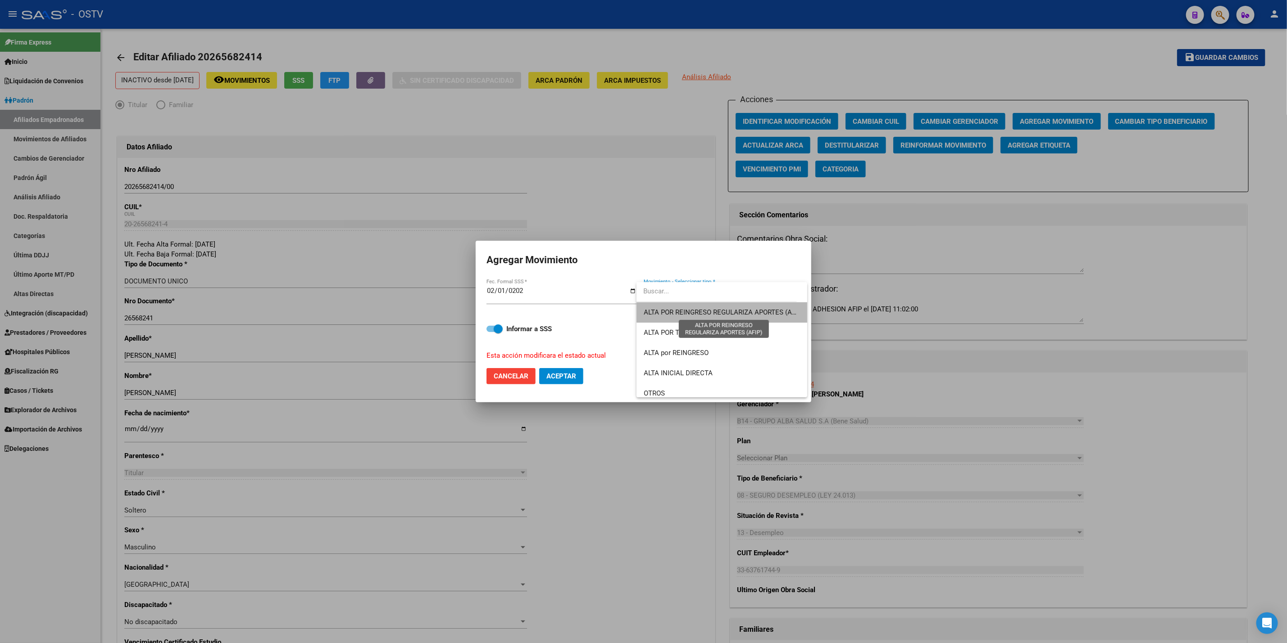
click at [729, 311] on span "ALTA POR REINGRESO REGULARIZA APORTES (AFIP)" at bounding box center [723, 312] width 160 height 8
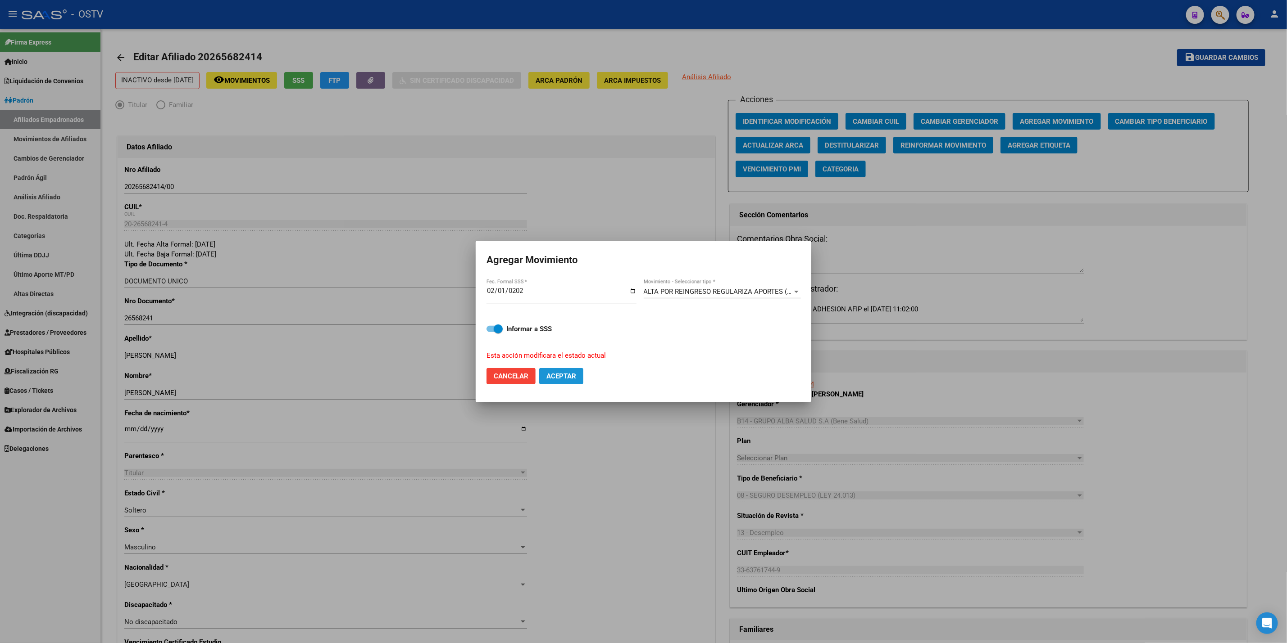
click at [566, 377] on span "Aceptar" at bounding box center [561, 376] width 30 height 8
checkbox input "false"
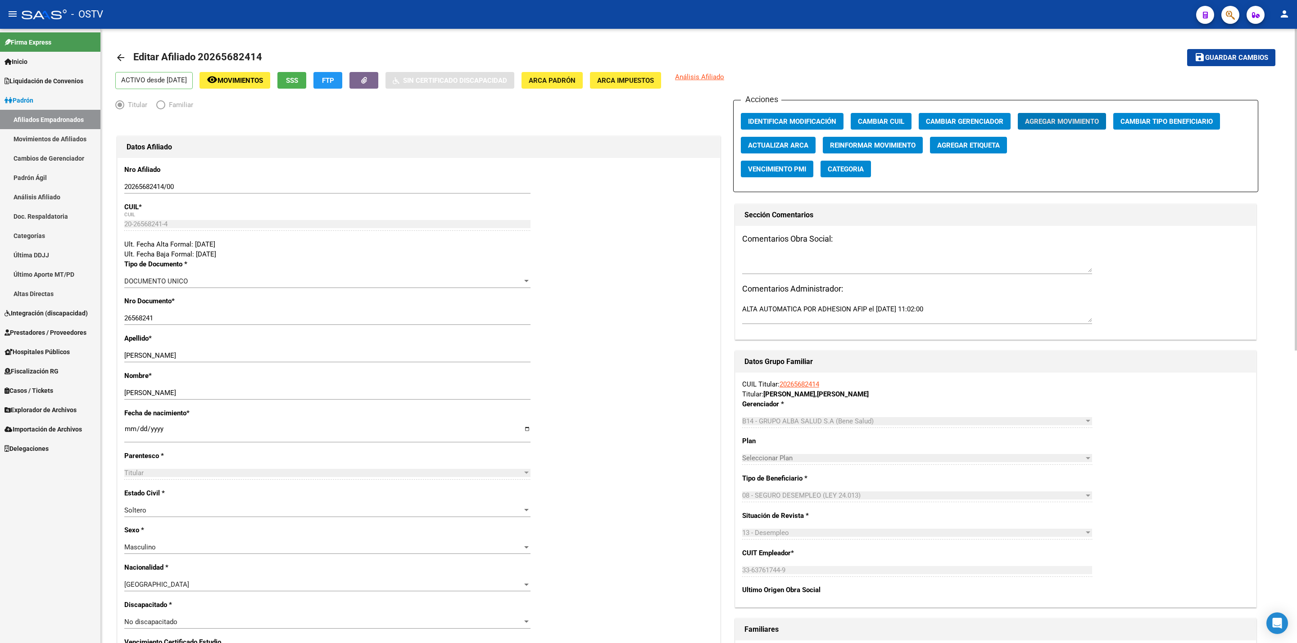
click at [115, 59] on mat-icon "arrow_back" at bounding box center [120, 57] width 11 height 11
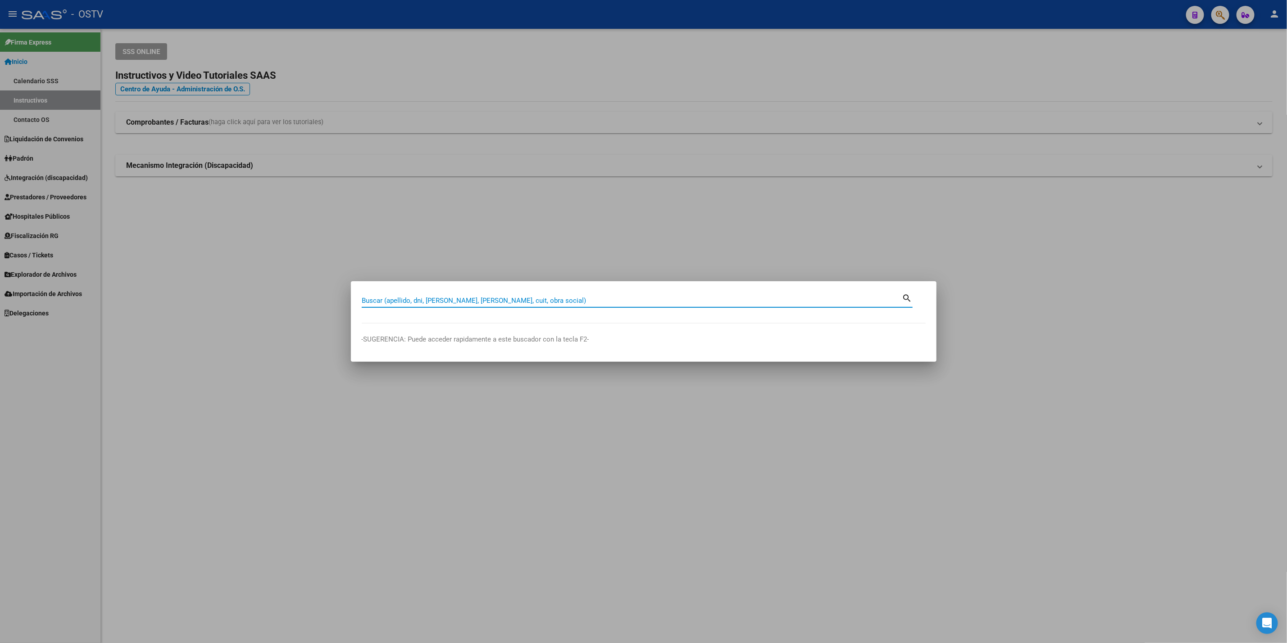
paste input "20265682414"
type input "20265682414"
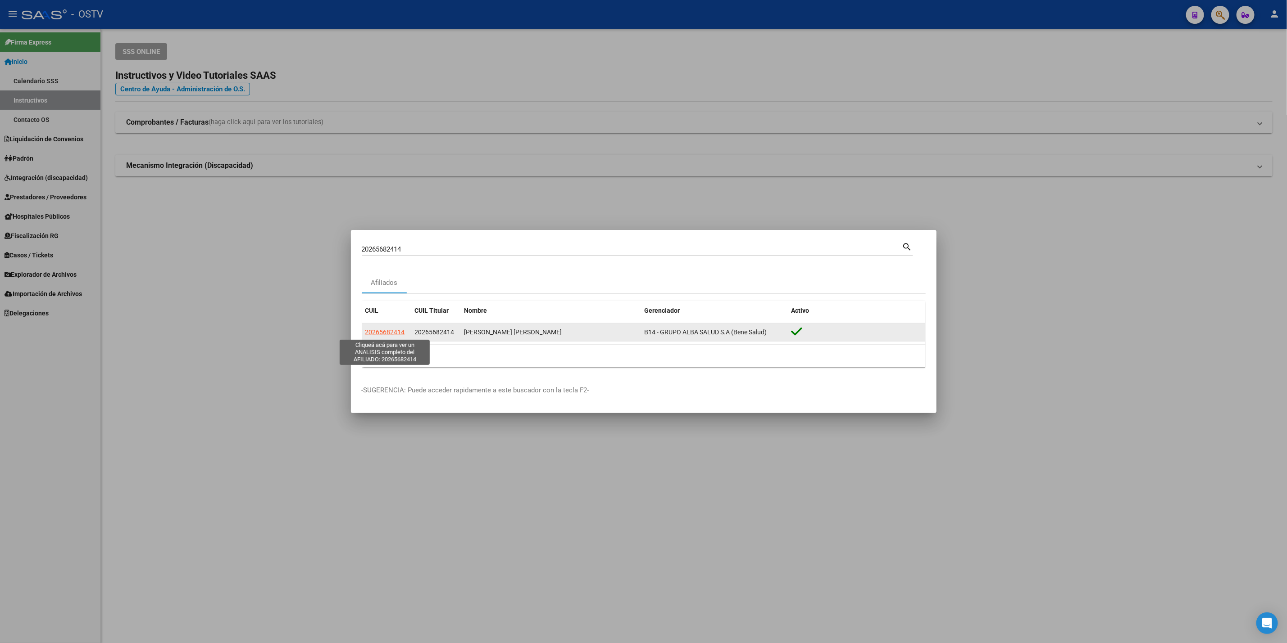
click at [394, 329] on span "20265682414" at bounding box center [385, 332] width 40 height 7
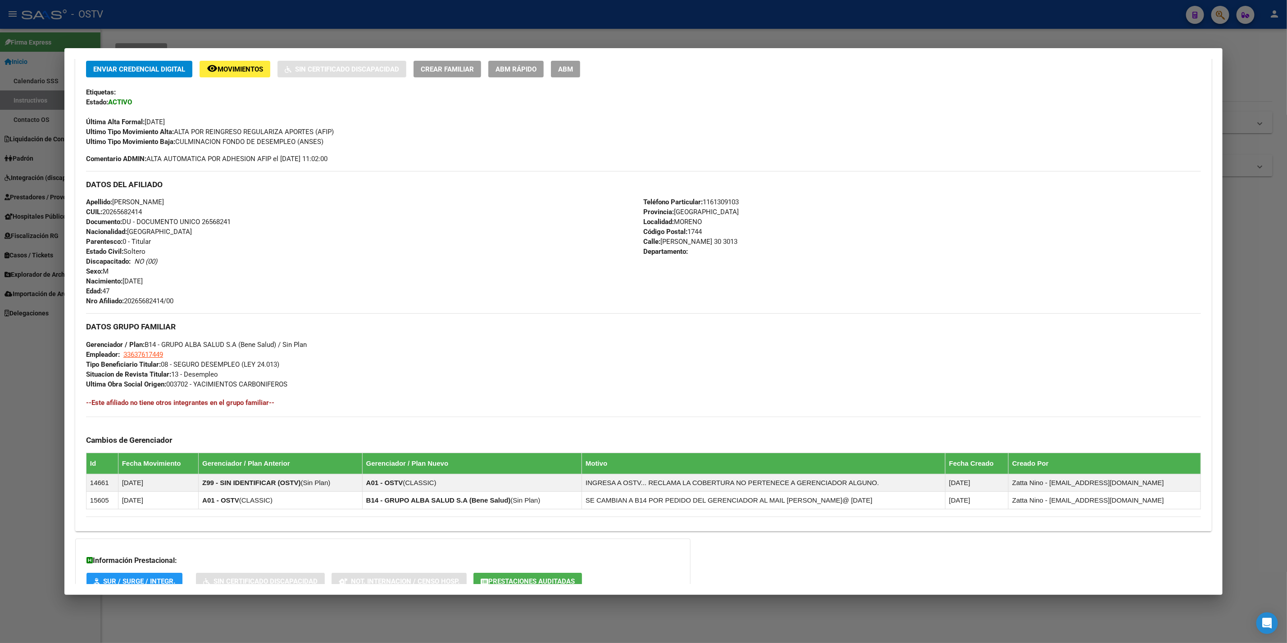
scroll to position [264, 0]
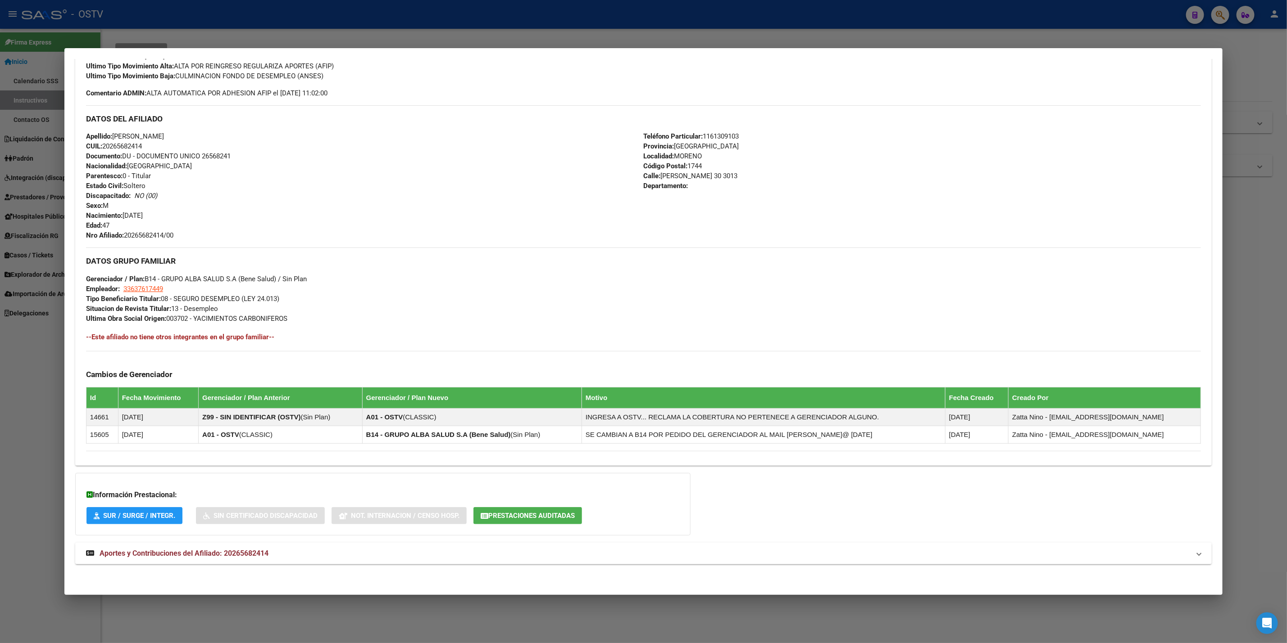
click at [220, 565] on div "DATOS PADRÓN ÁGIL: CARABAJAL FEDERICO RAUL | ACTIVO | AFILIADO TITULAR Datos Pe…" at bounding box center [643, 202] width 1136 height 746
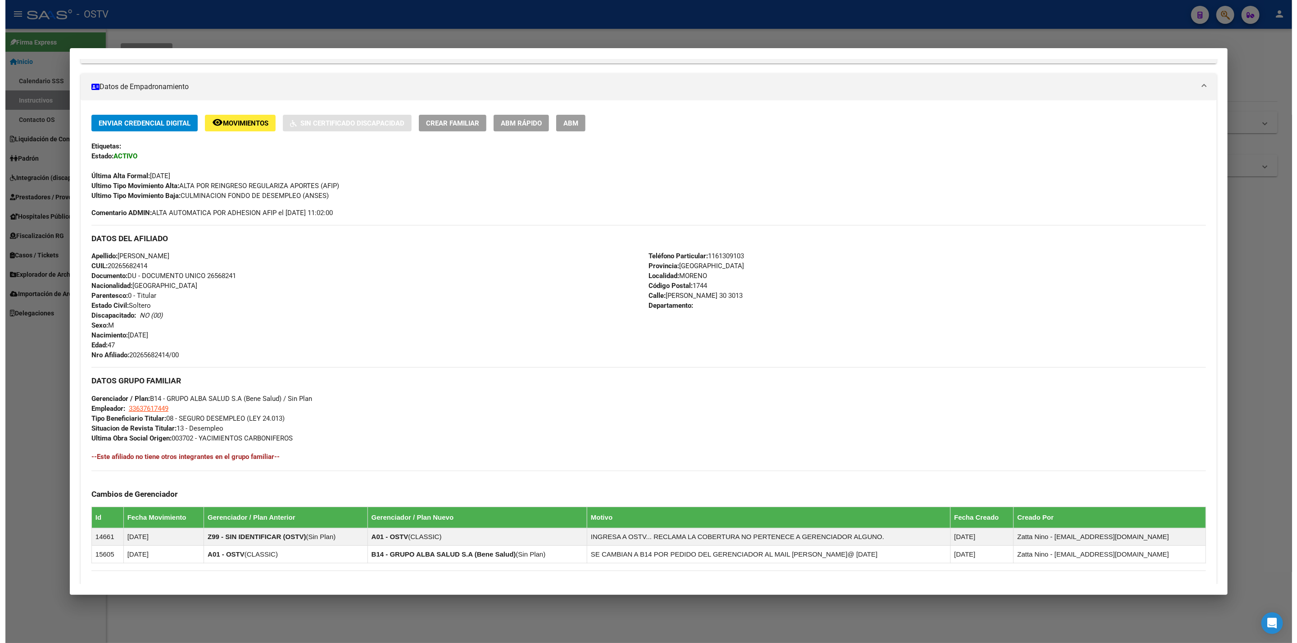
scroll to position [0, 0]
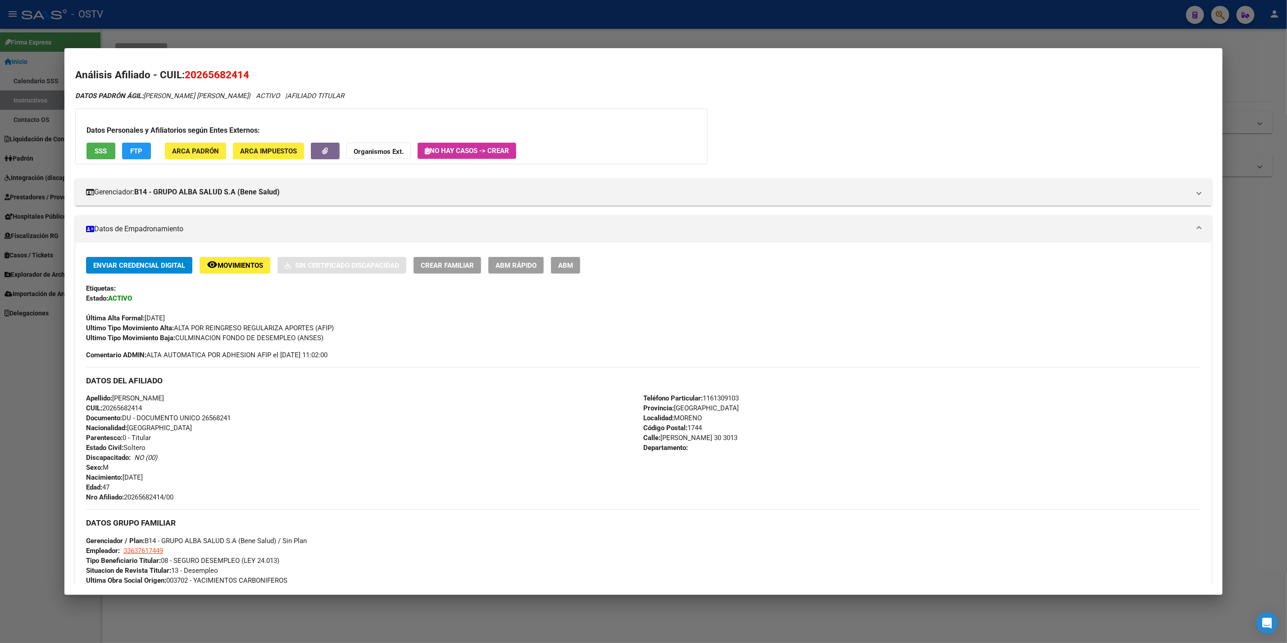
drag, startPoint x: 560, startPoint y: 274, endPoint x: 597, endPoint y: 277, distance: 37.5
click at [561, 274] on div "Enviar Credencial Digital remove_red_eye Movimientos Sin Certificado Discapacid…" at bounding box center [643, 300] width 1115 height 86
click at [564, 265] on span "ABM" at bounding box center [565, 266] width 15 height 8
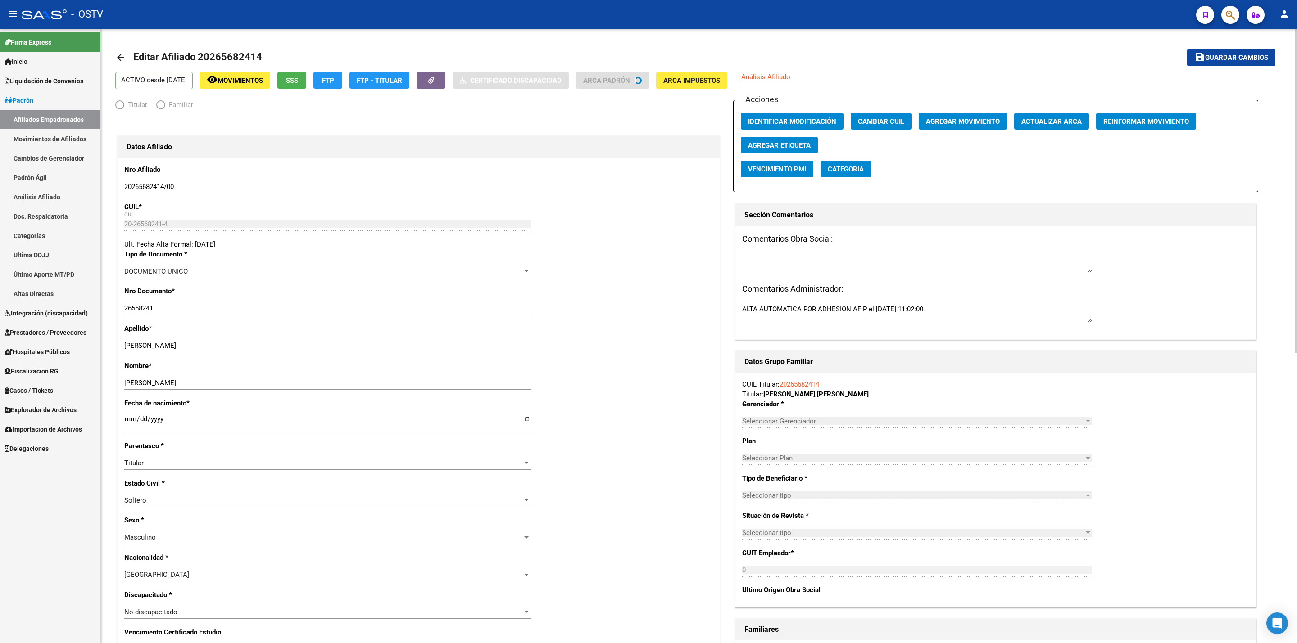
radio input "true"
type input "33-63761744-9"
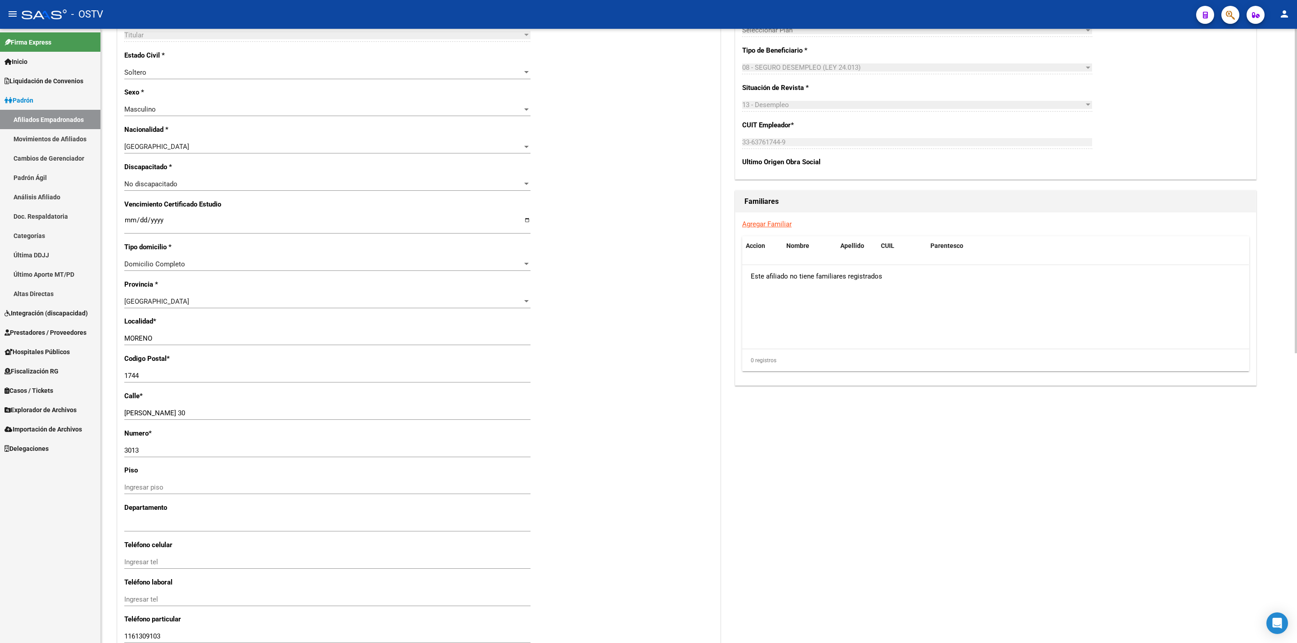
scroll to position [548, 0]
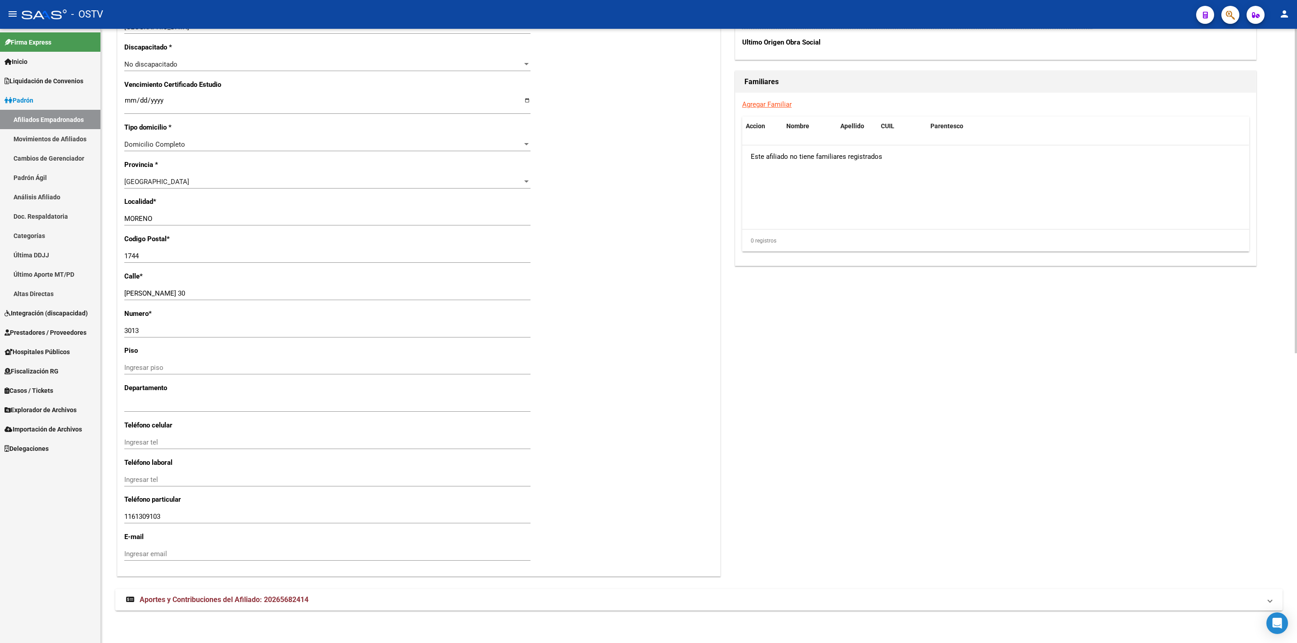
click at [312, 598] on mat-panel-title "Aportes y Contribuciones del Afiliado: 20265682414" at bounding box center [693, 600] width 1135 height 10
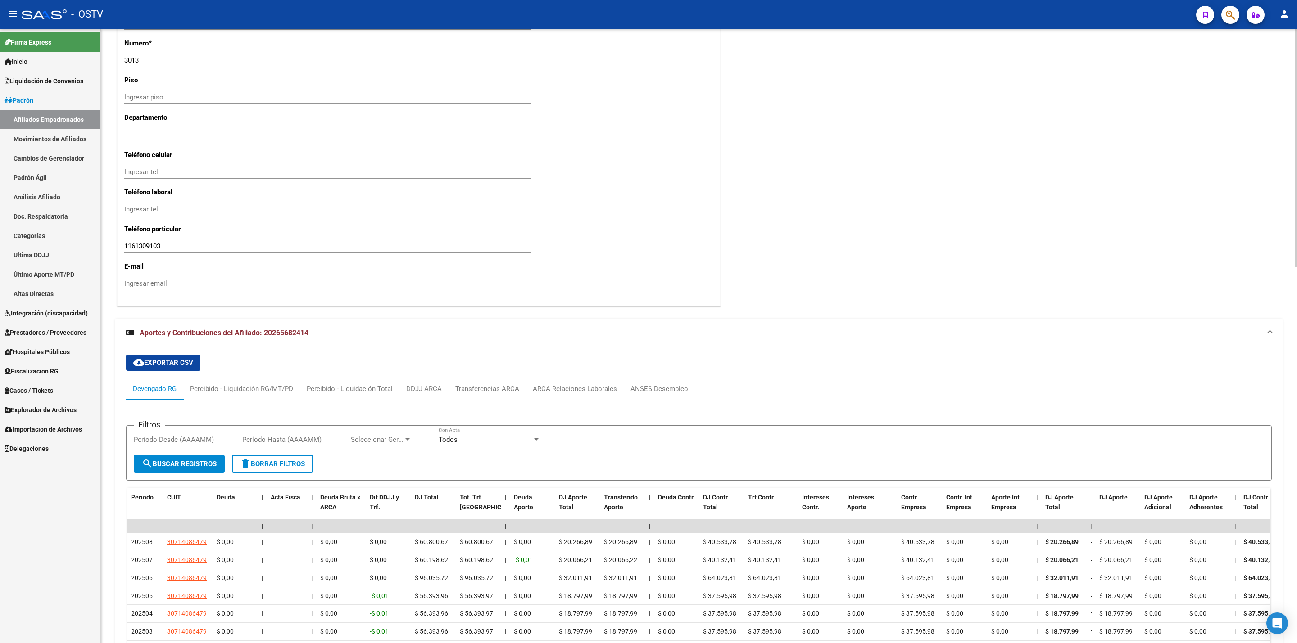
scroll to position [820, 0]
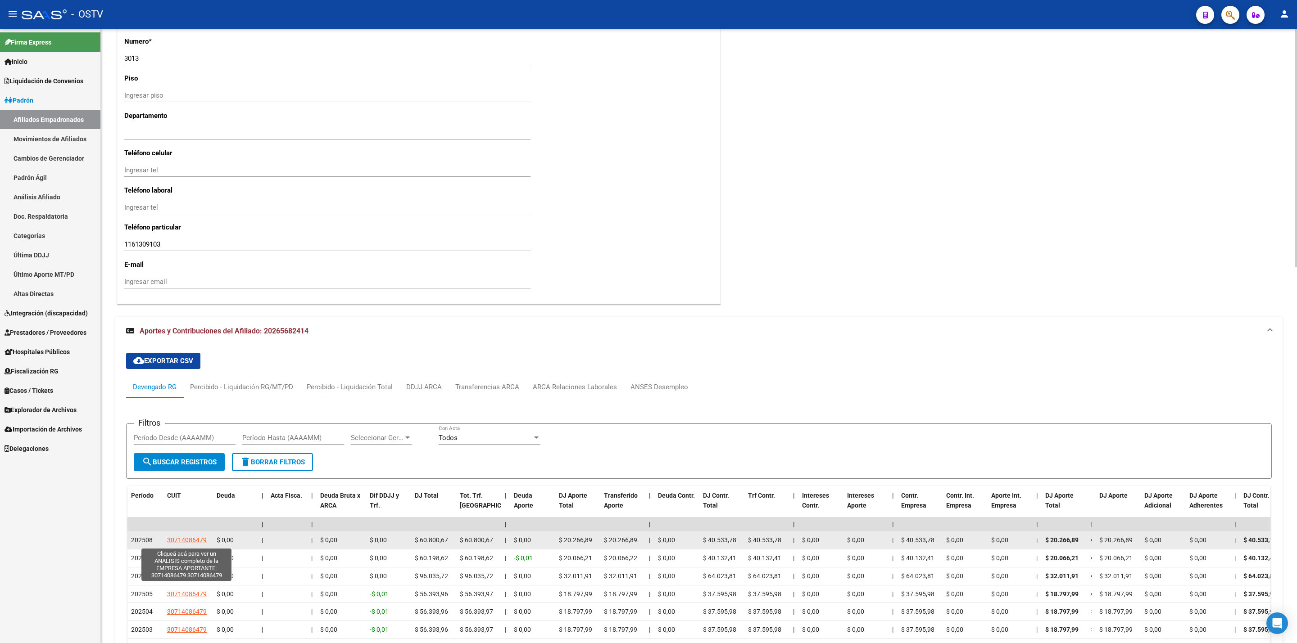
click at [200, 542] on span "30714086479" at bounding box center [187, 540] width 40 height 7
type textarea "30714086479"
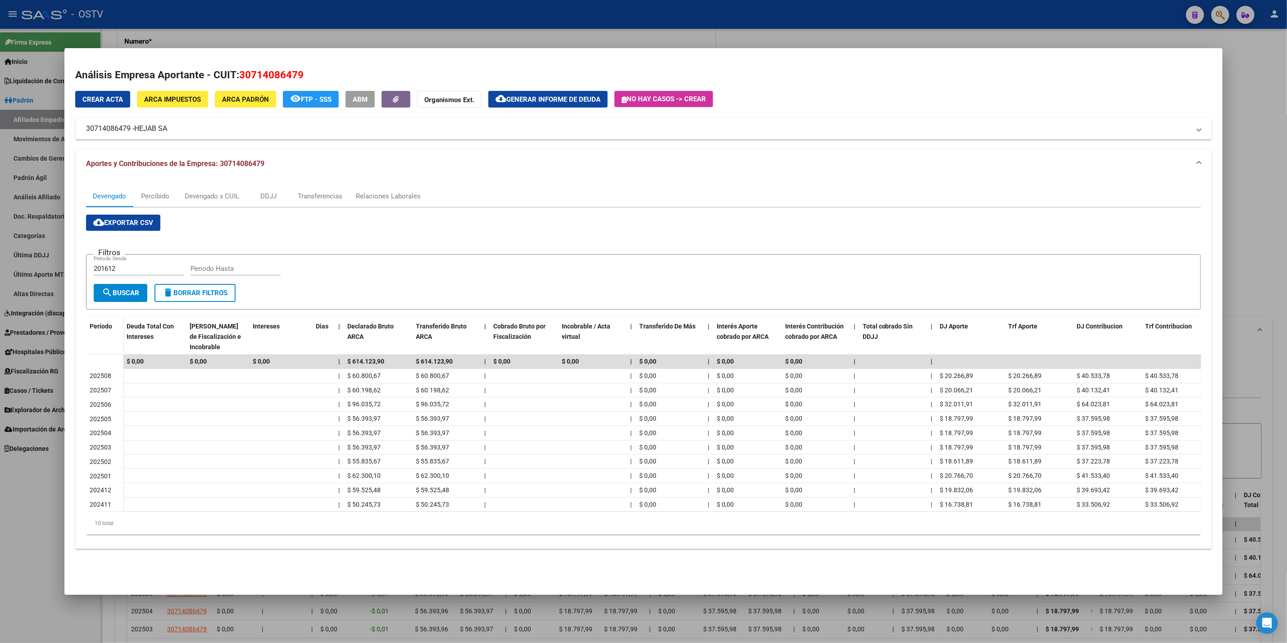
click at [0, 534] on div at bounding box center [643, 321] width 1287 height 643
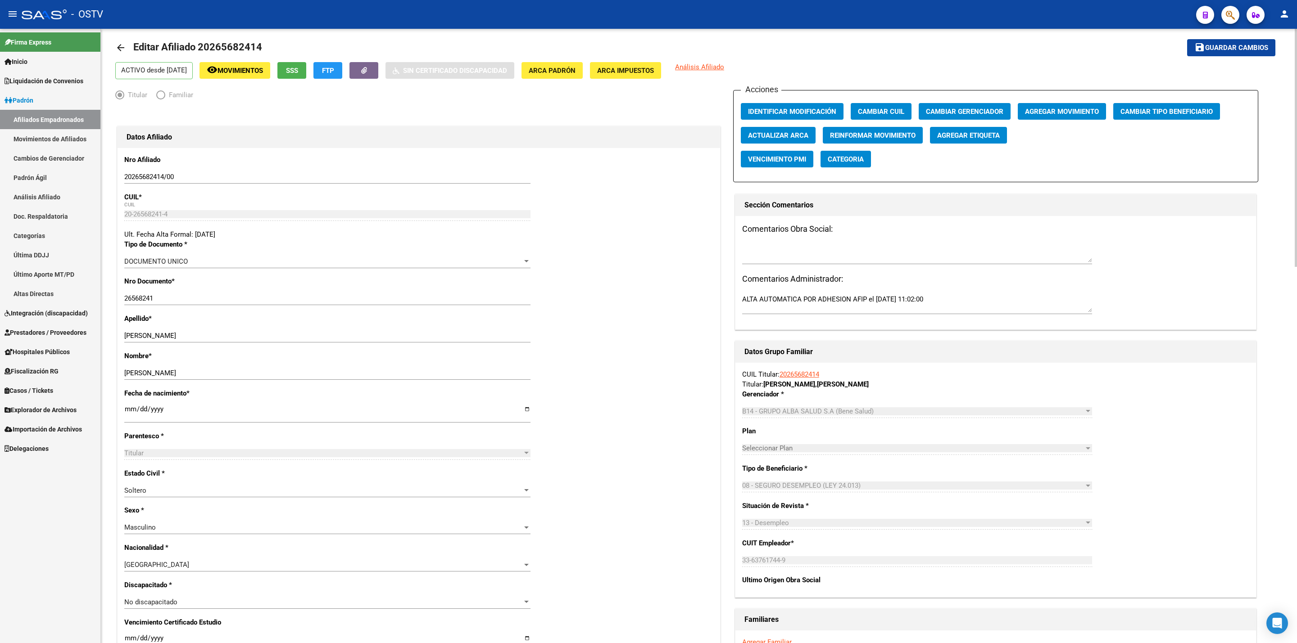
scroll to position [0, 0]
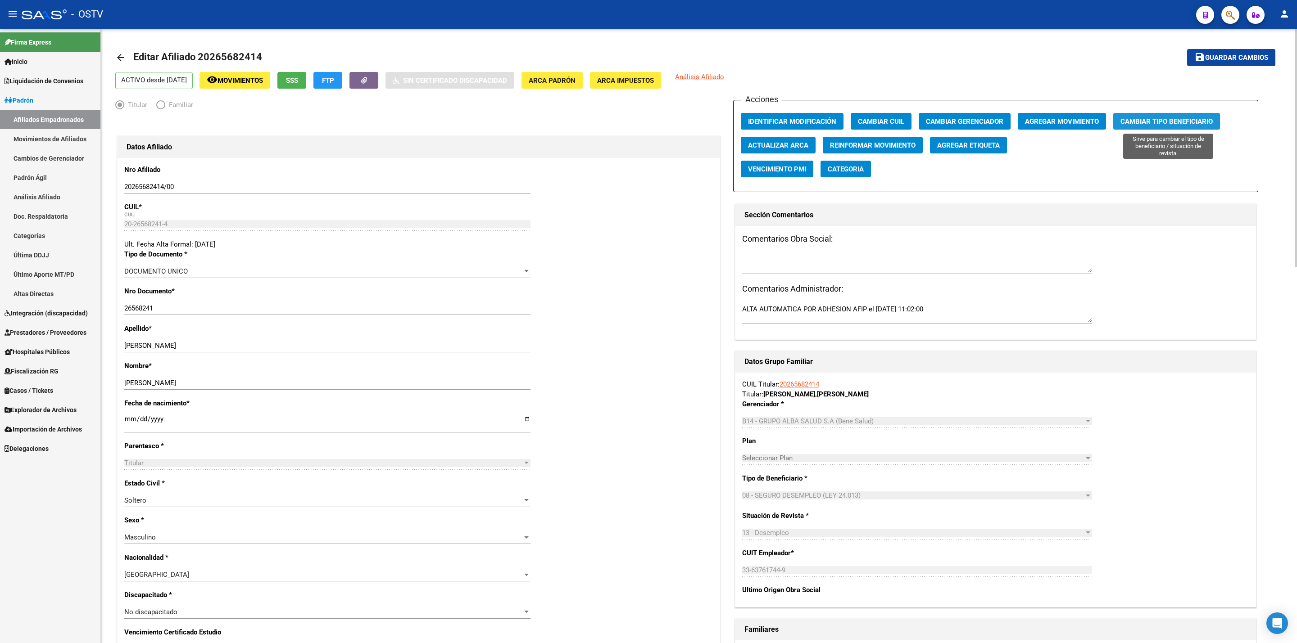
click at [1190, 120] on span "Cambiar Tipo Beneficiario" at bounding box center [1166, 122] width 92 height 8
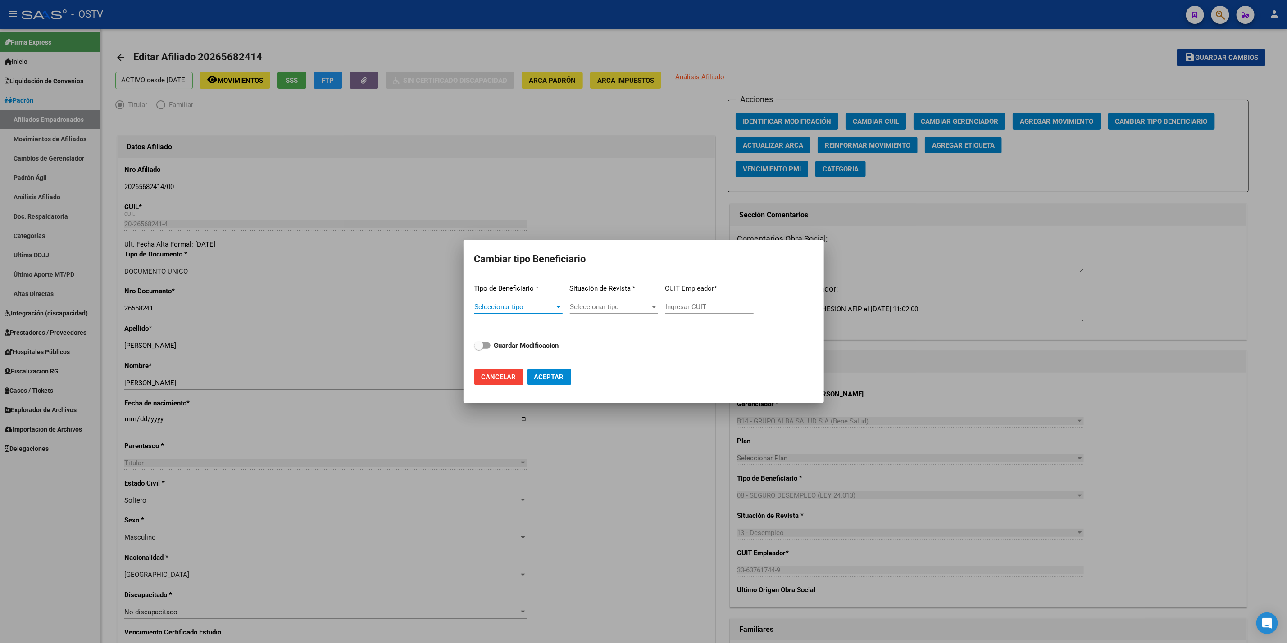
click at [503, 309] on span "Seleccionar tipo" at bounding box center [514, 307] width 80 height 8
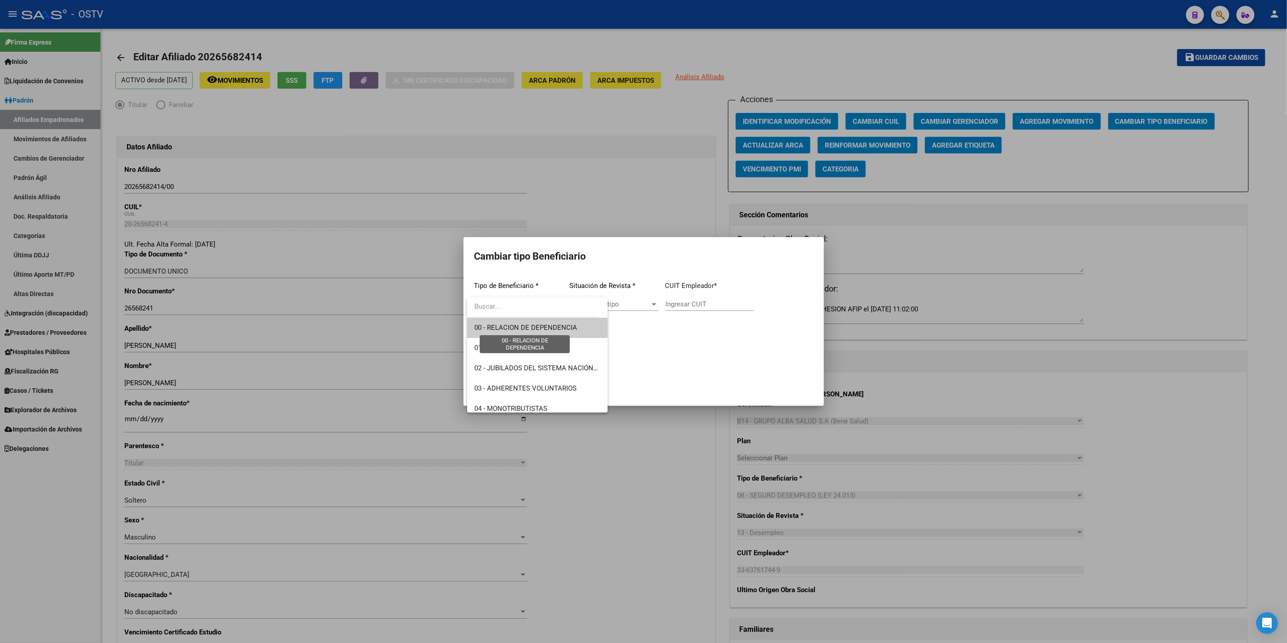
click at [529, 327] on span "00 - RELACION DE DEPENDENCIA" at bounding box center [525, 328] width 103 height 8
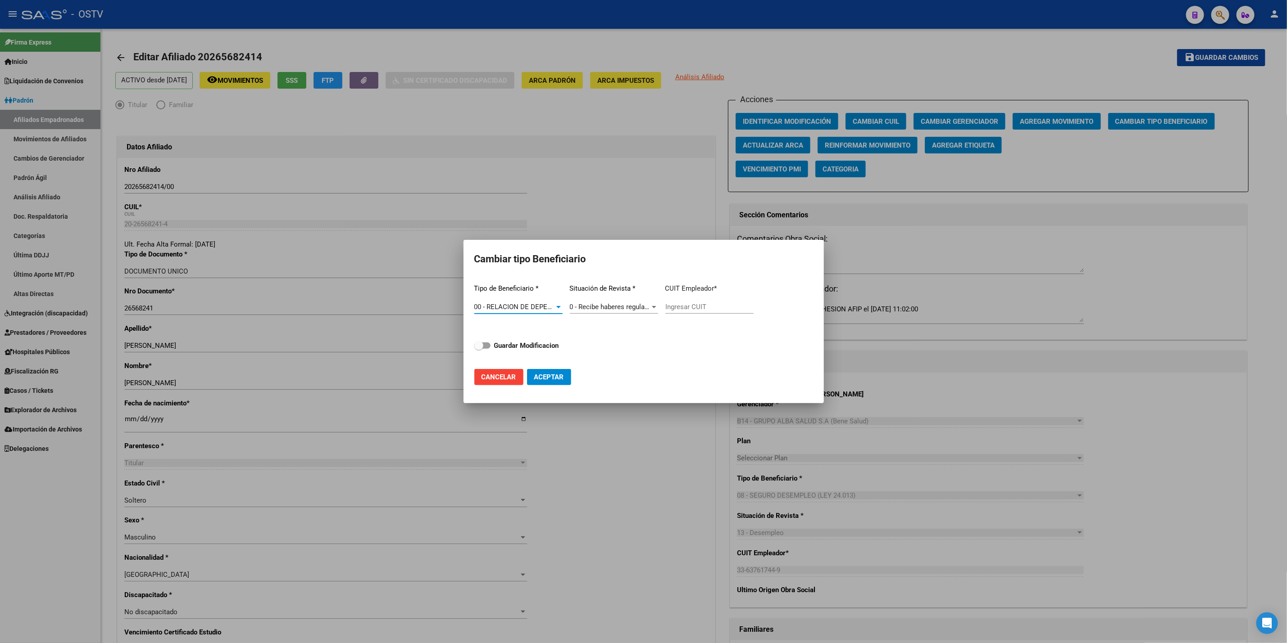
type input "30-71408647-9"
click at [549, 377] on span "Aceptar" at bounding box center [549, 377] width 30 height 8
type input "30-71408647-9"
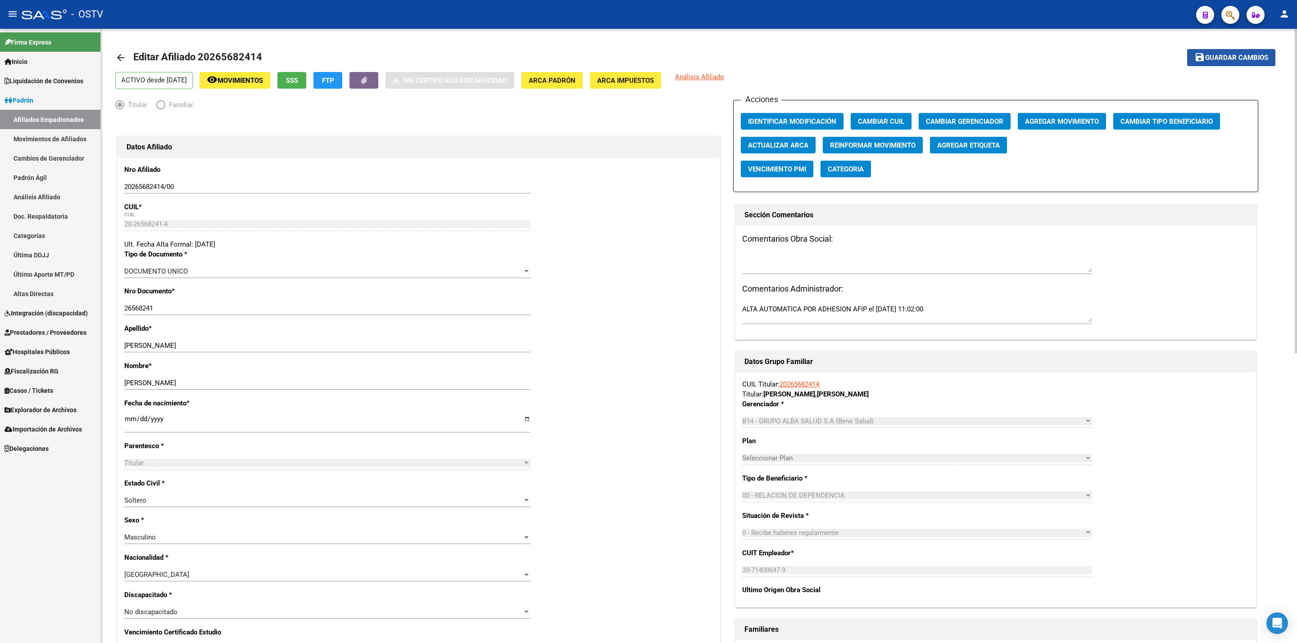
click at [1227, 56] on span "Guardar cambios" at bounding box center [1236, 58] width 63 height 8
click at [124, 57] on mat-icon "arrow_back" at bounding box center [120, 57] width 11 height 11
